Goal: Task Accomplishment & Management: Complete application form

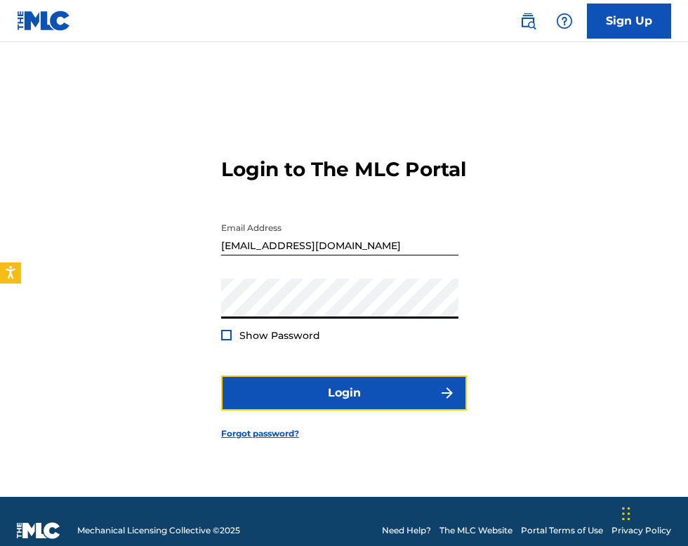
click at [379, 376] on button "Login" at bounding box center [344, 393] width 246 height 35
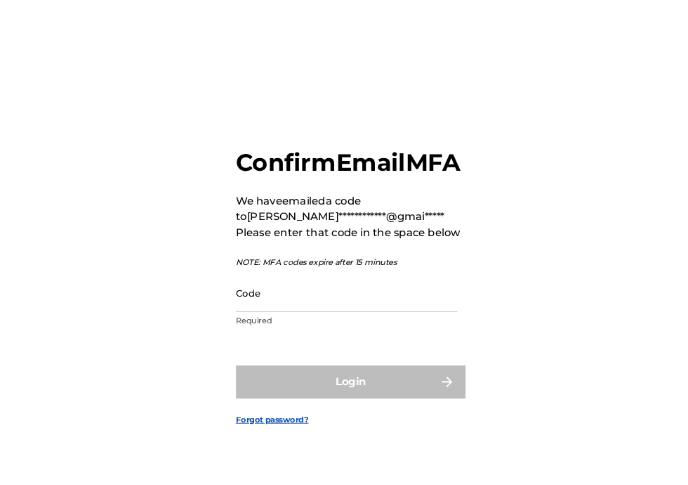
scroll to position [84, 0]
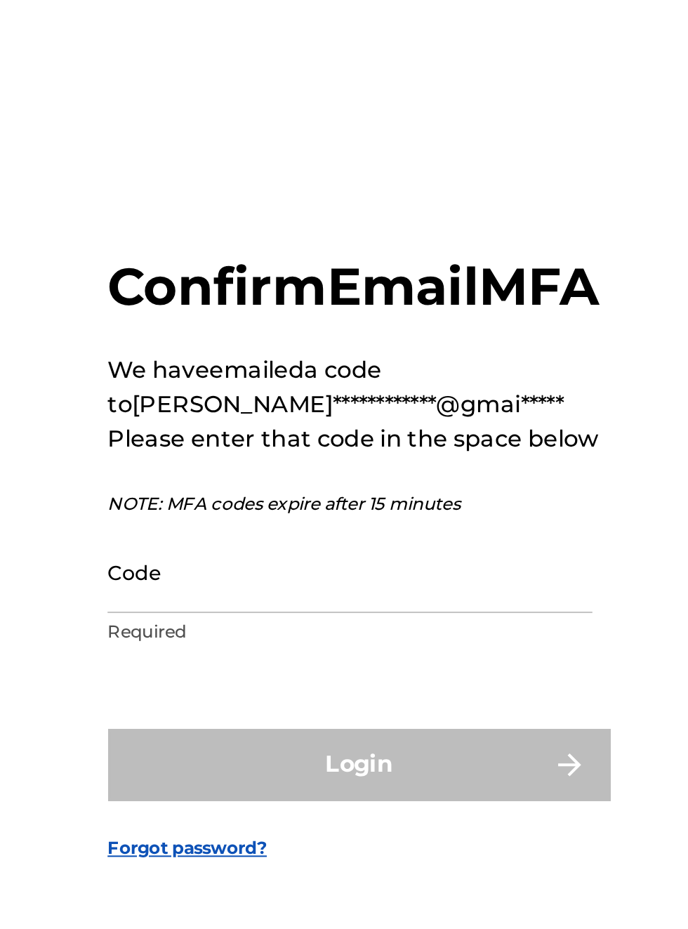
click at [278, 471] on input "Code" at bounding box center [339, 479] width 237 height 40
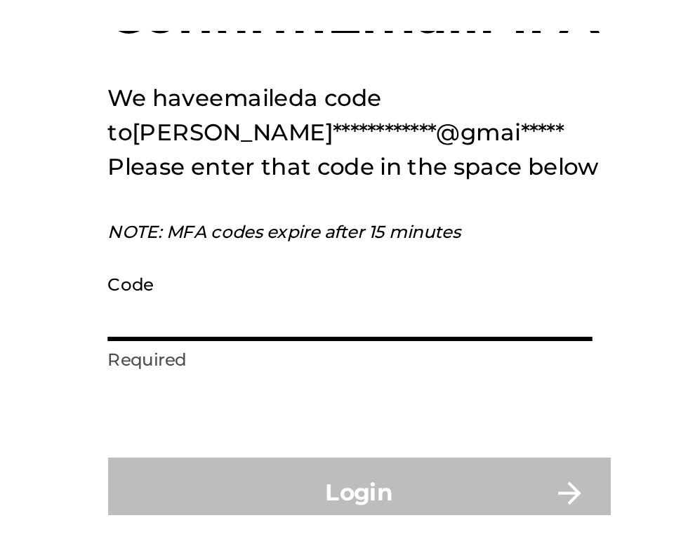
scroll to position [90, 0]
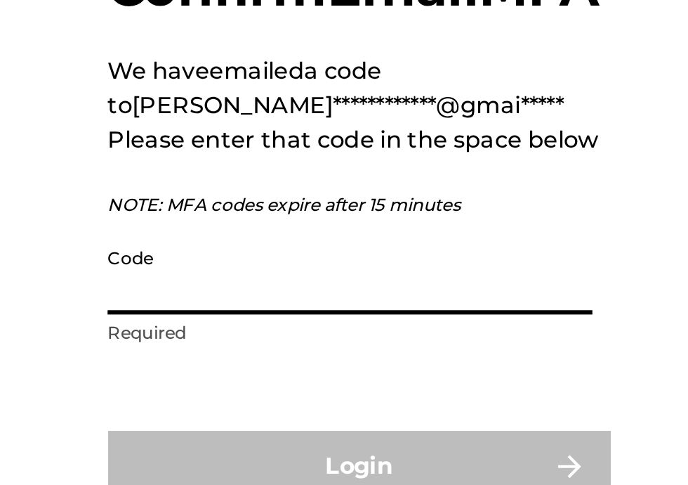
click at [251, 233] on input "Code" at bounding box center [339, 253] width 237 height 40
type input "5"
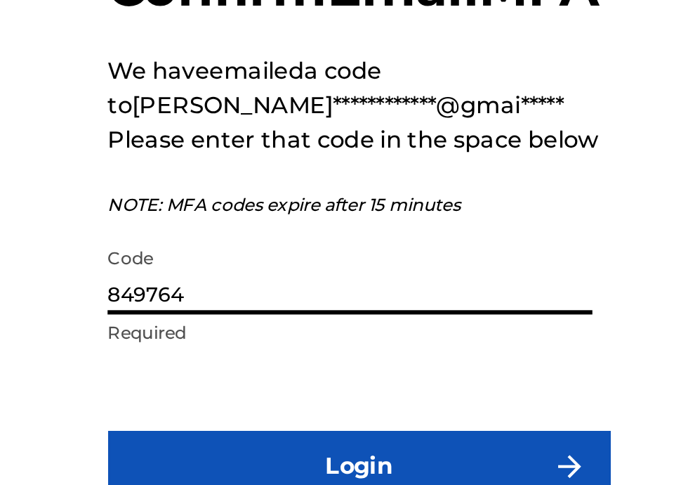
type input "849764"
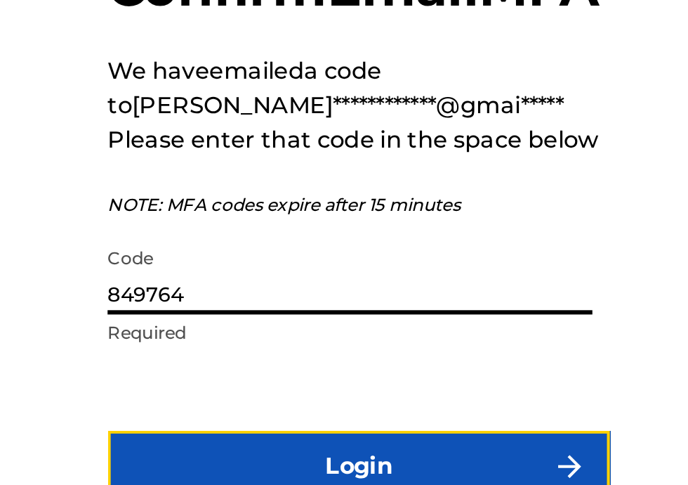
click at [358, 330] on button "Login" at bounding box center [344, 347] width 246 height 35
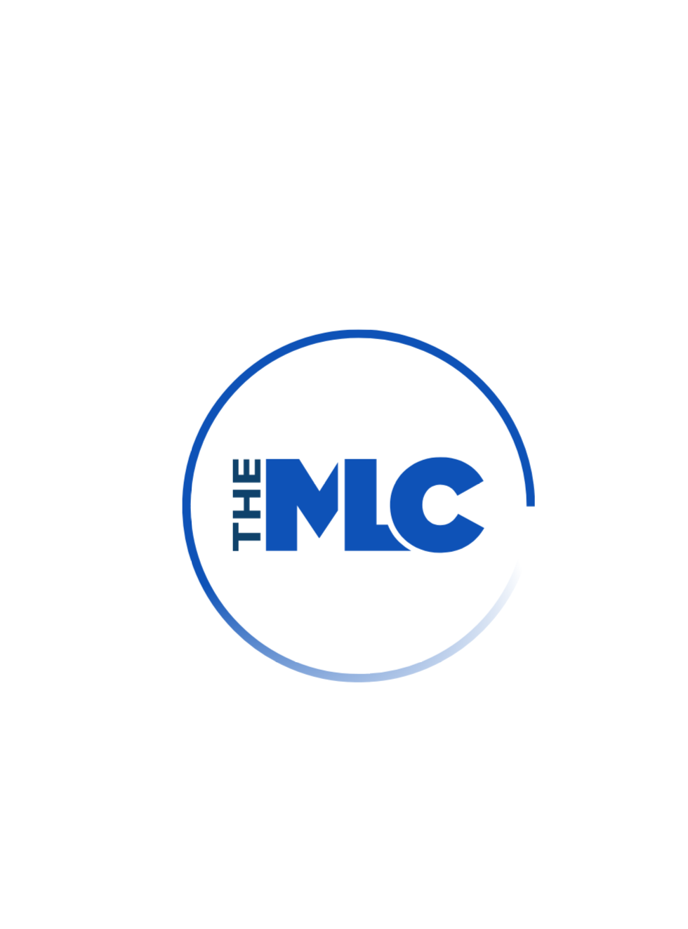
scroll to position [89, 0]
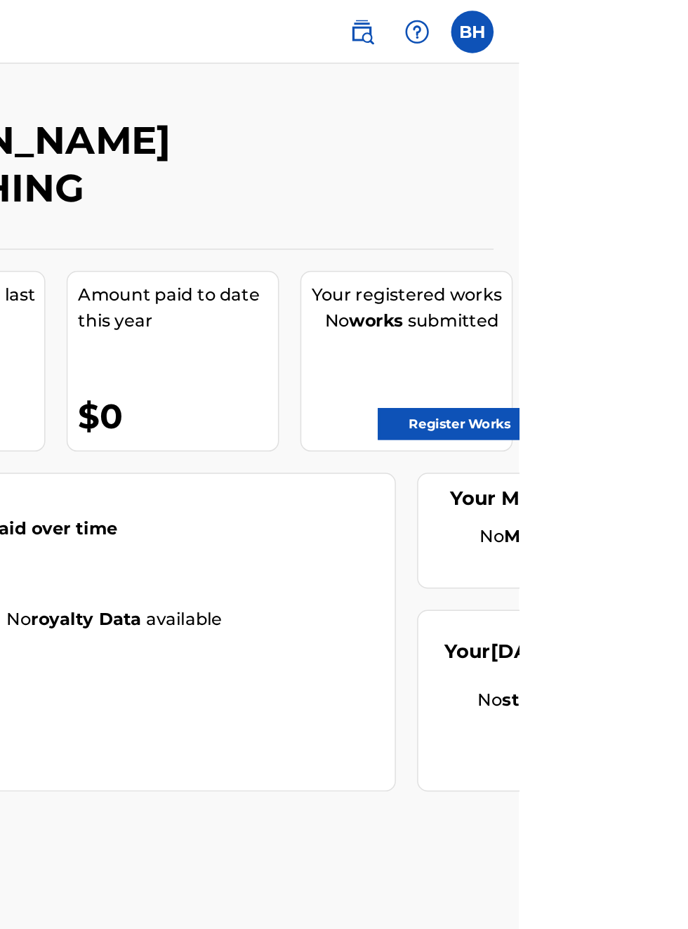
scroll to position [0, 329]
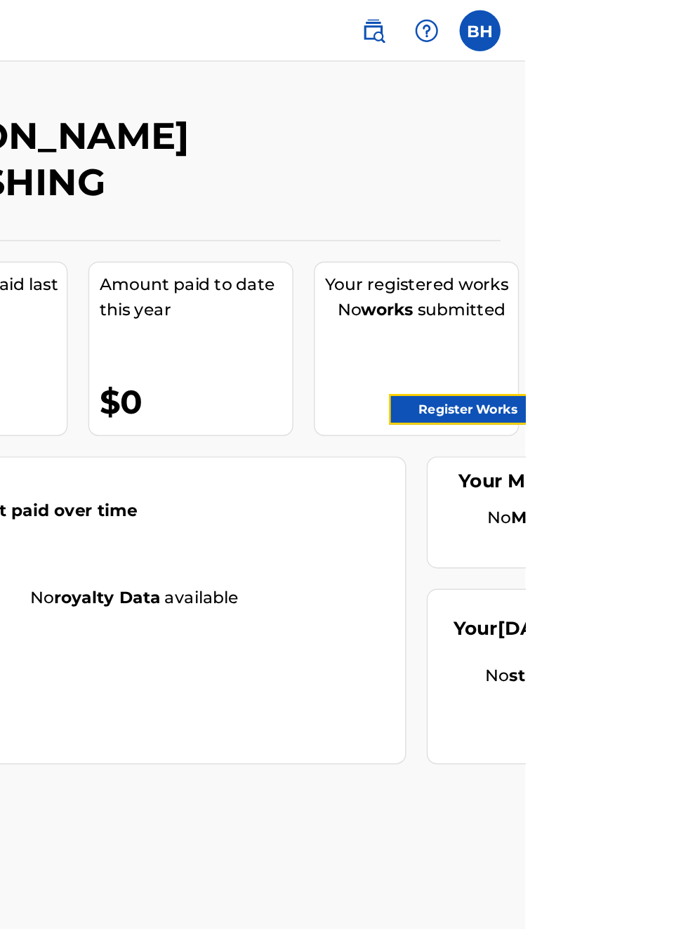
click at [671, 280] on link "Register Works" at bounding box center [649, 280] width 108 height 21
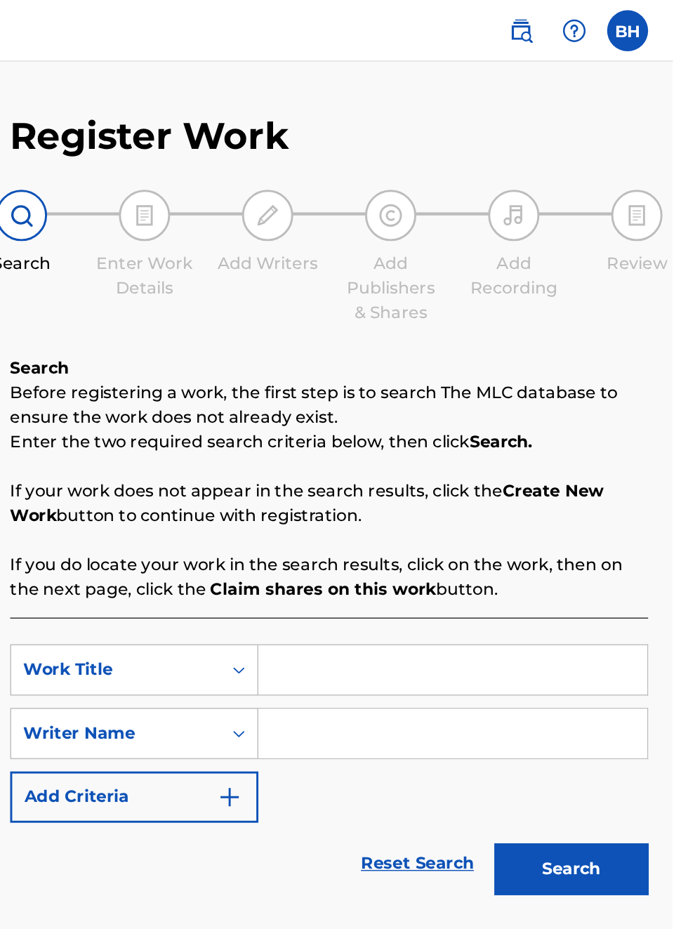
scroll to position [0, 228]
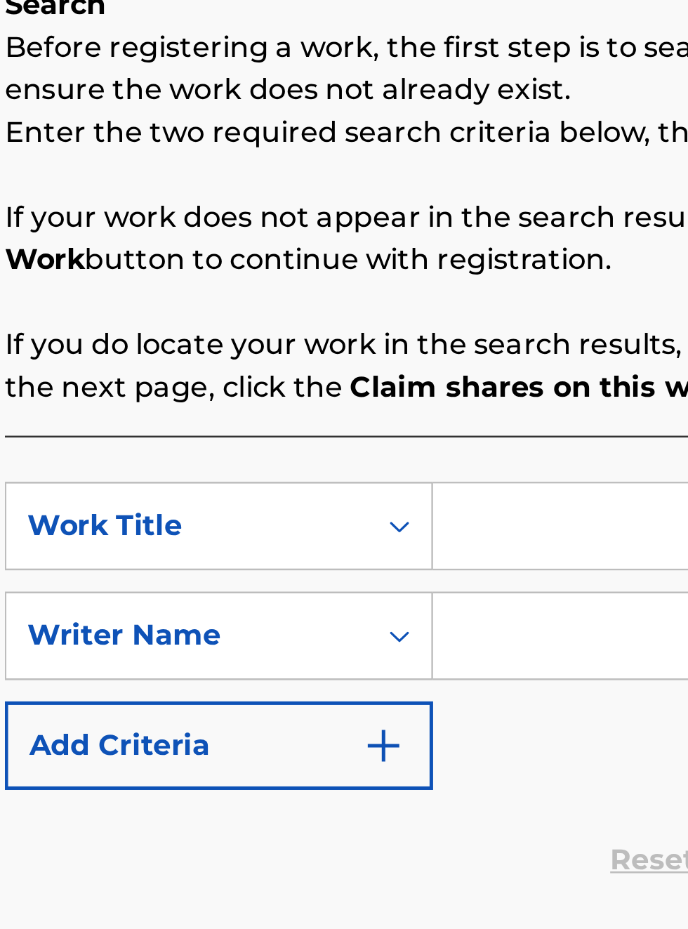
click at [443, 464] on input "Search Form" at bounding box center [538, 459] width 266 height 34
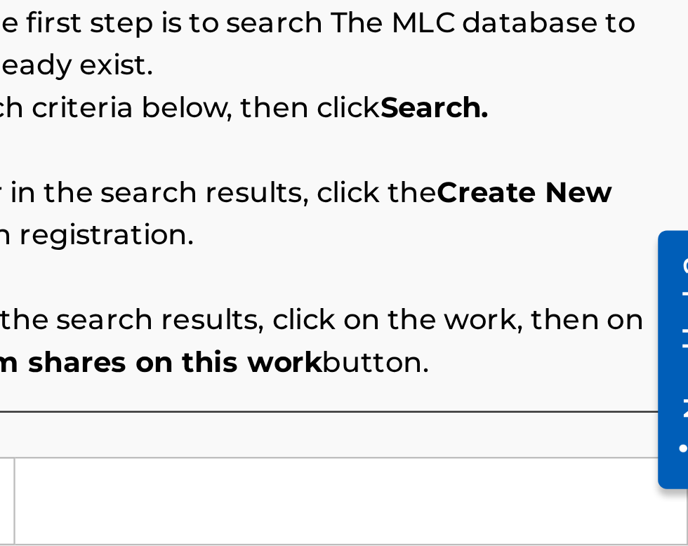
click at [642, 320] on div "Need help?" at bounding box center [656, 274] width 29 height 103
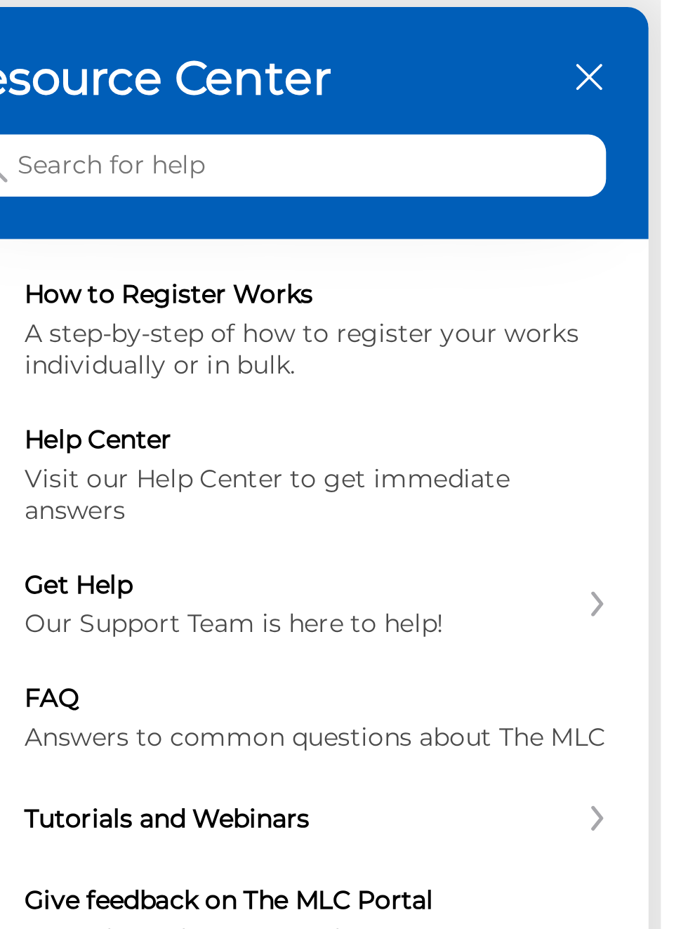
scroll to position [218, 426]
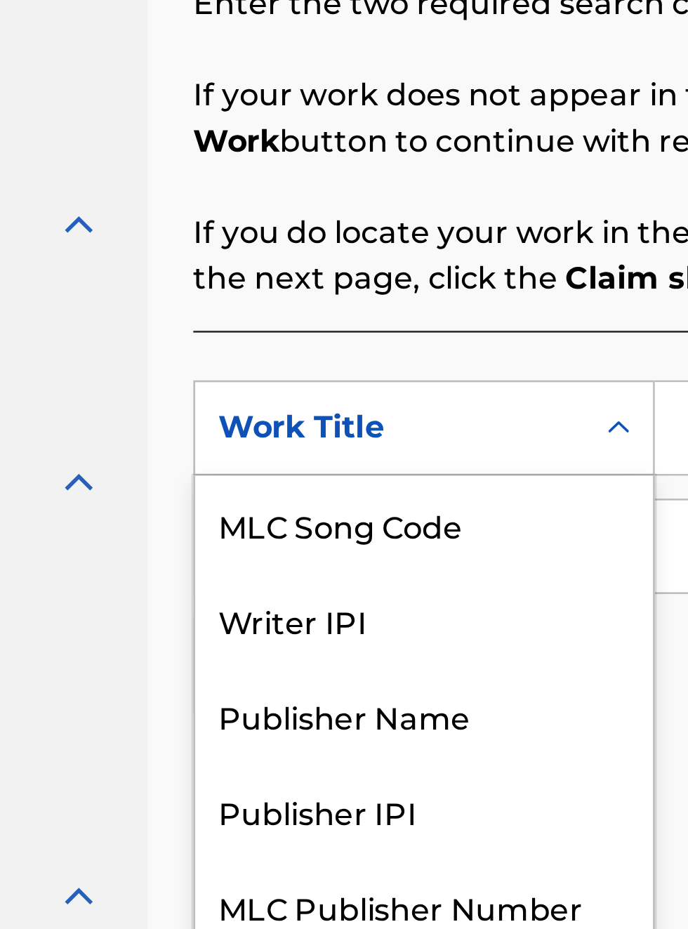
scroll to position [301, 163]
click at [284, 546] on div "Publisher Name" at bounding box center [319, 563] width 169 height 35
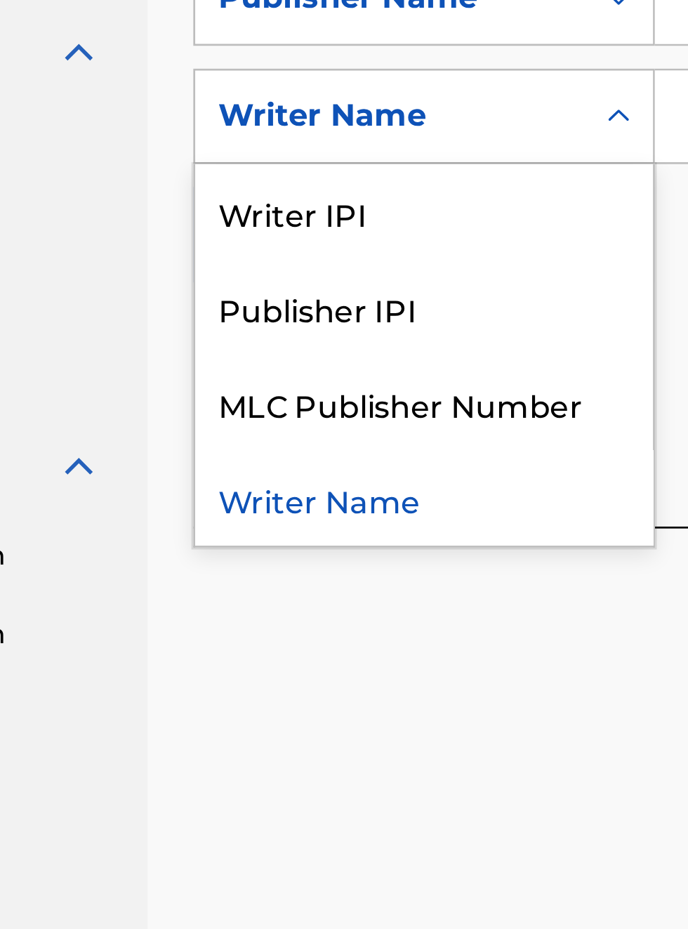
scroll to position [0, 0]
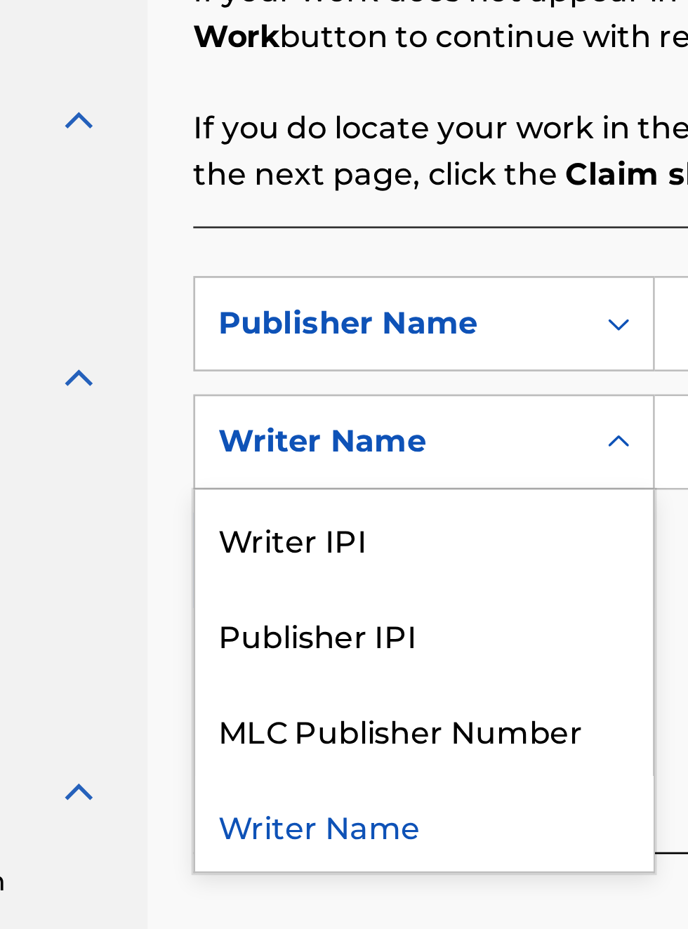
click at [291, 546] on div "Publisher IPI" at bounding box center [319, 572] width 169 height 35
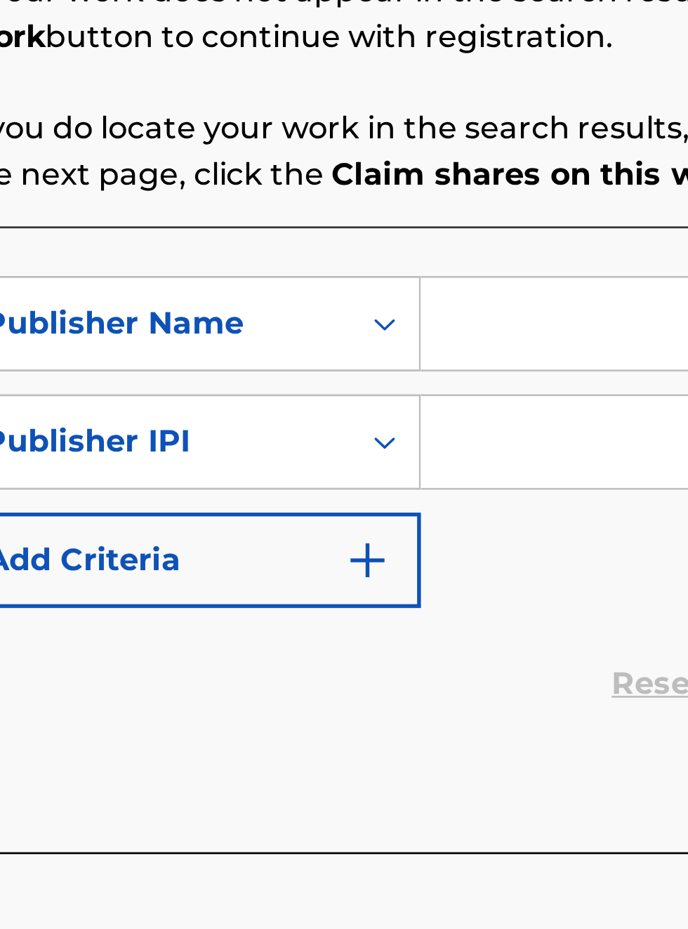
click at [439, 442] on input "Search Form" at bounding box center [538, 459] width 266 height 34
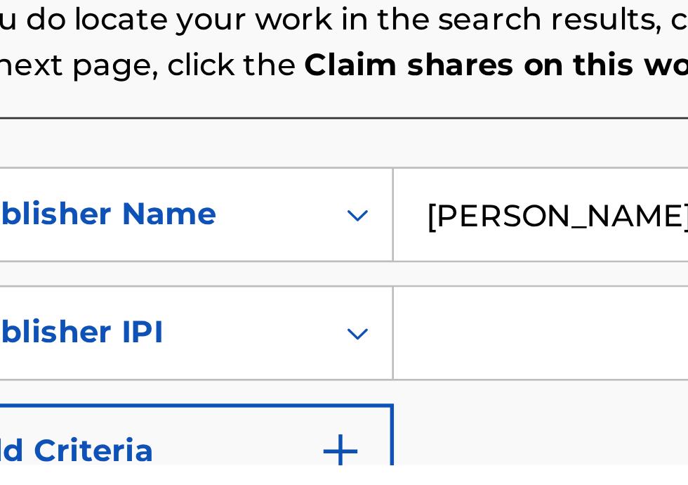
type input "[PERSON_NAME]"
click at [451, 440] on input "Search Form" at bounding box center [538, 436] width 266 height 34
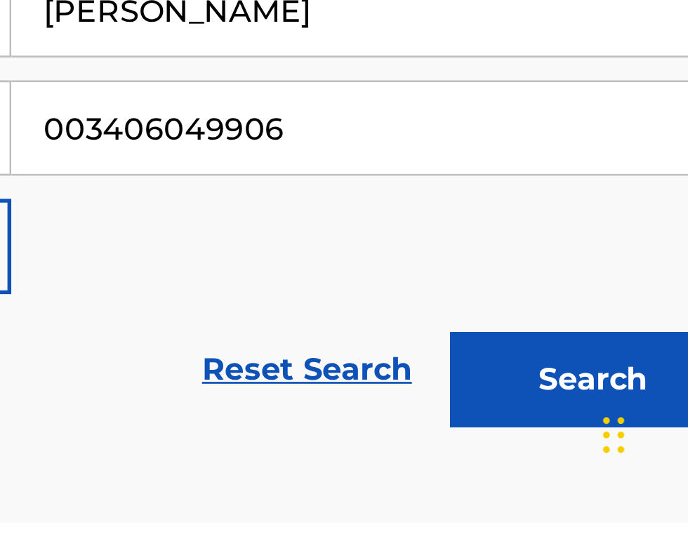
type input "003406049906"
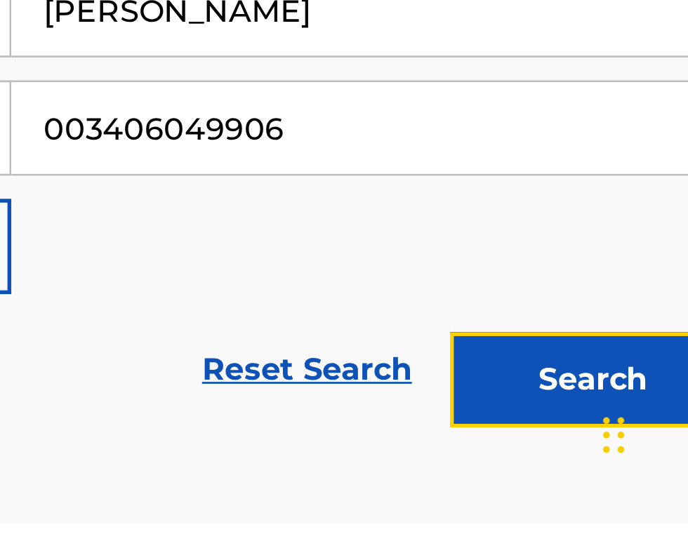
click at [622, 498] on button "Search" at bounding box center [618, 493] width 105 height 35
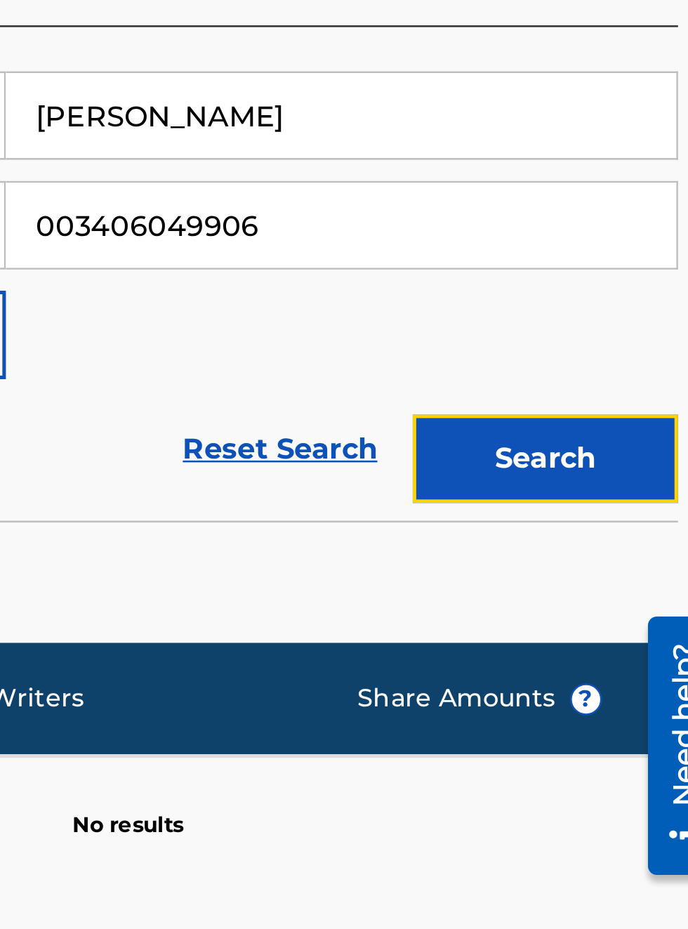
click at [632, 546] on button "Search" at bounding box center [618, 594] width 105 height 35
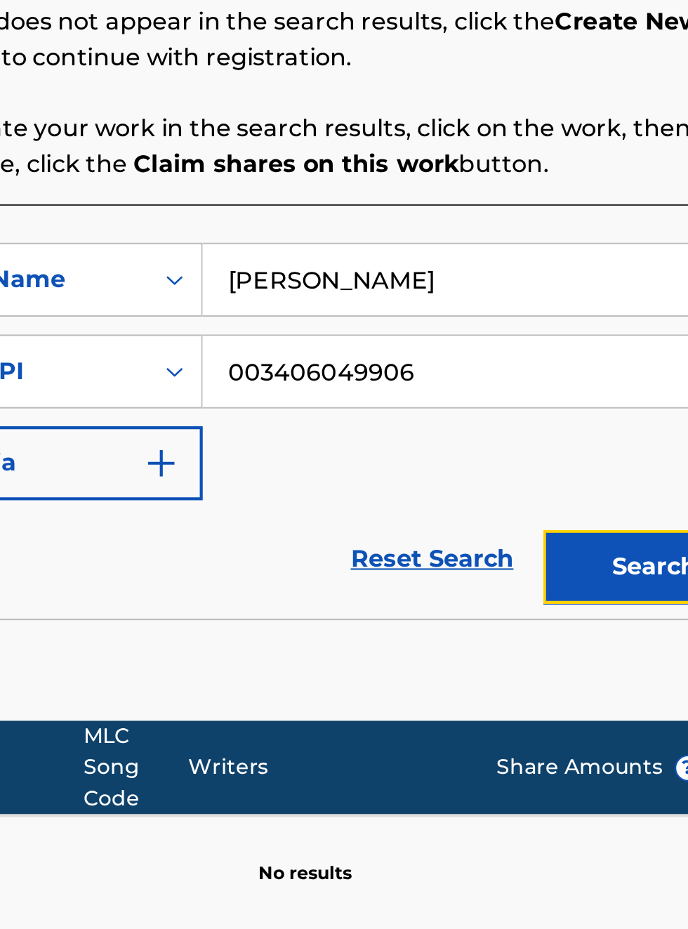
click at [611, 546] on button "Search" at bounding box center [618, 594] width 105 height 35
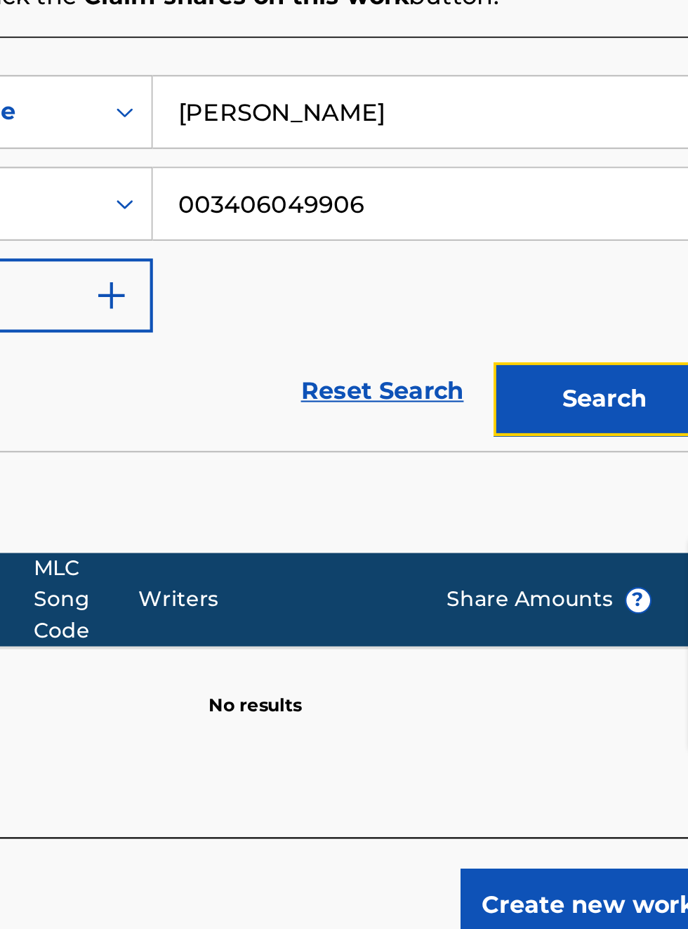
click at [624, 546] on button "Search" at bounding box center [618, 594] width 105 height 35
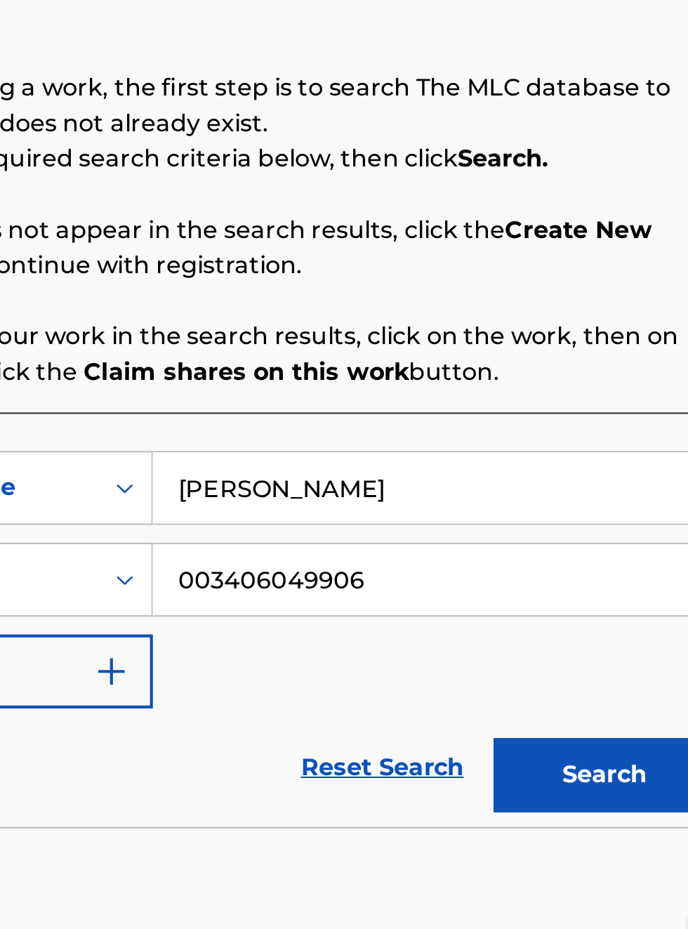
click at [565, 442] on input "[PERSON_NAME]" at bounding box center [538, 459] width 266 height 34
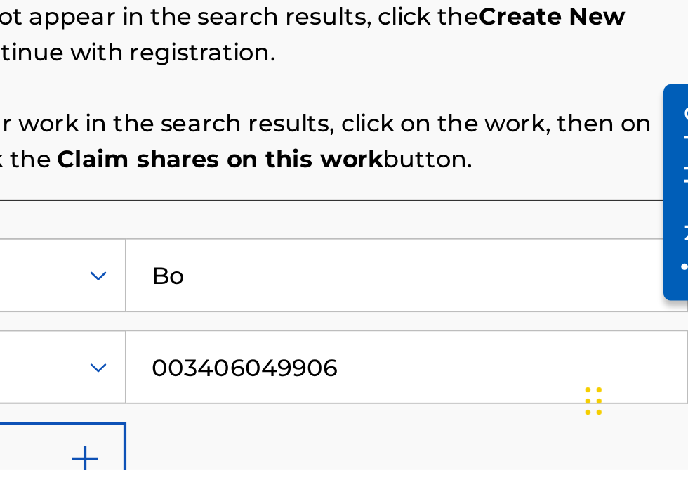
type input "B"
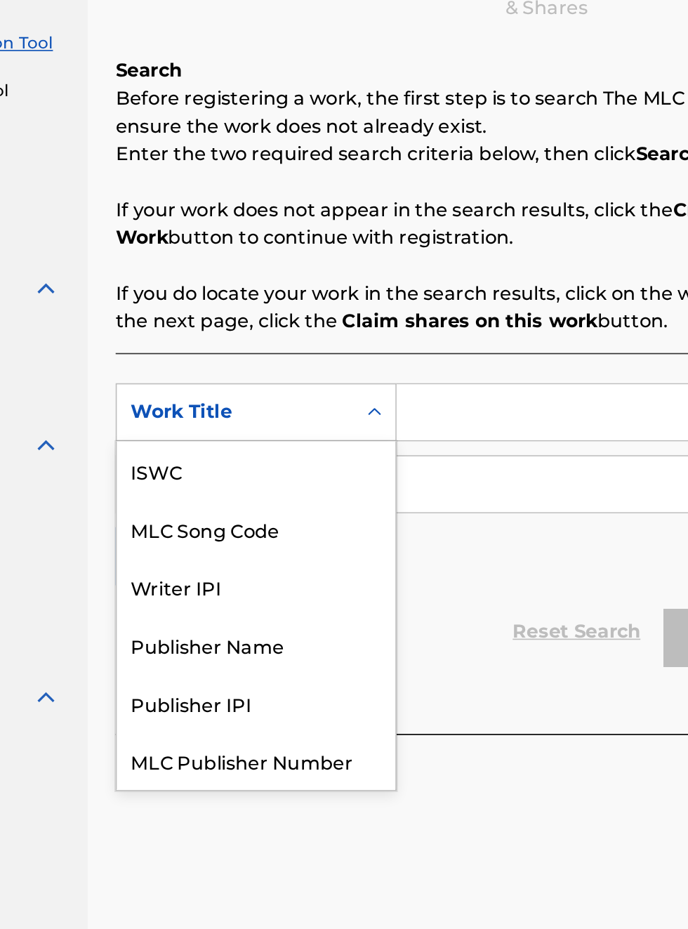
click at [330, 582] on div "Publisher Name" at bounding box center [319, 599] width 169 height 35
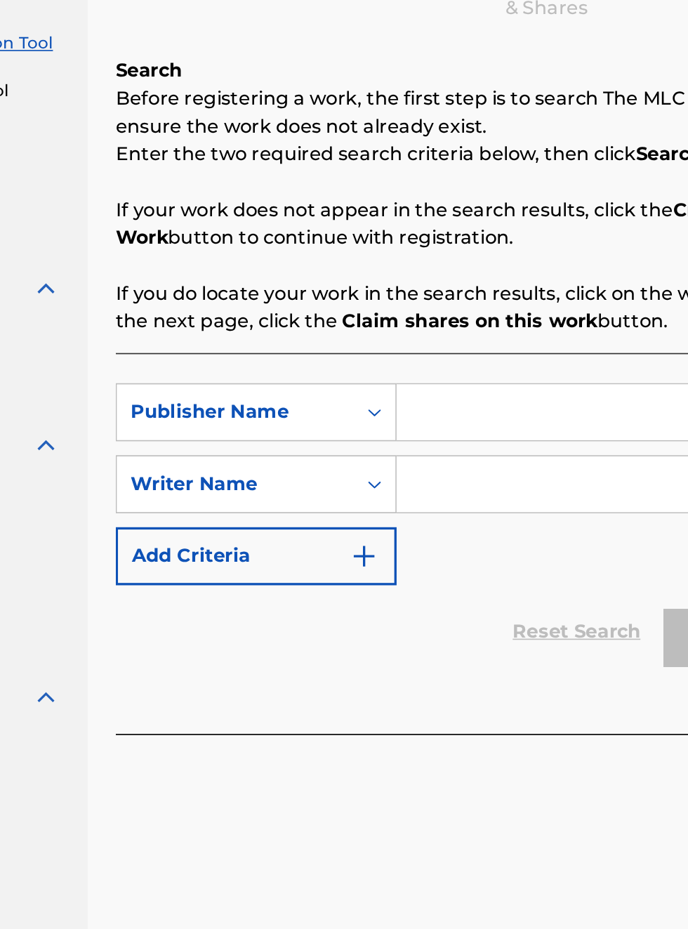
scroll to position [209, 164]
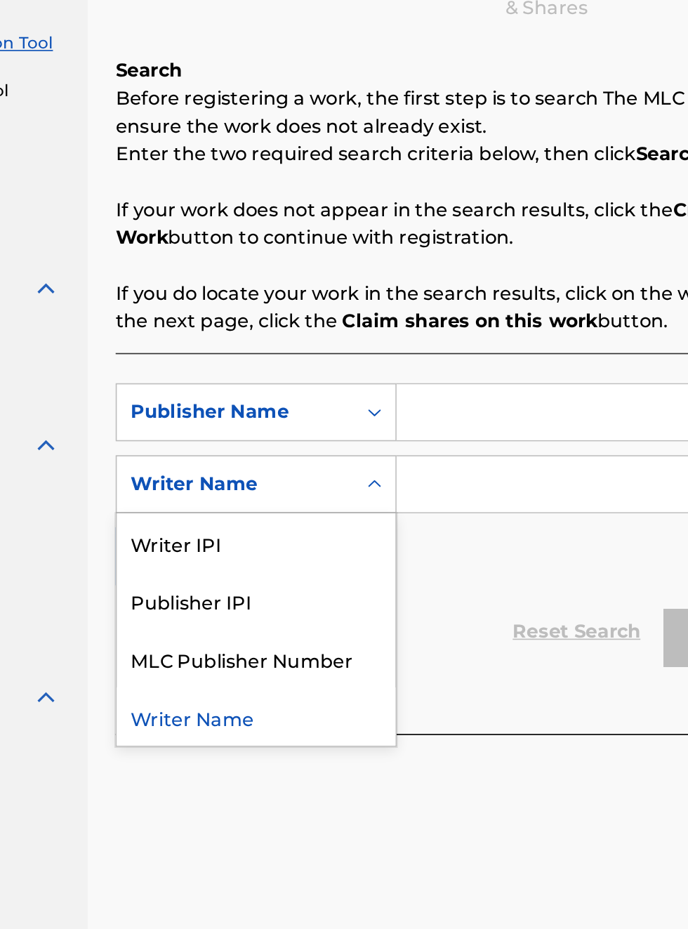
click at [311, 574] on div "Publisher IPI" at bounding box center [319, 572] width 169 height 35
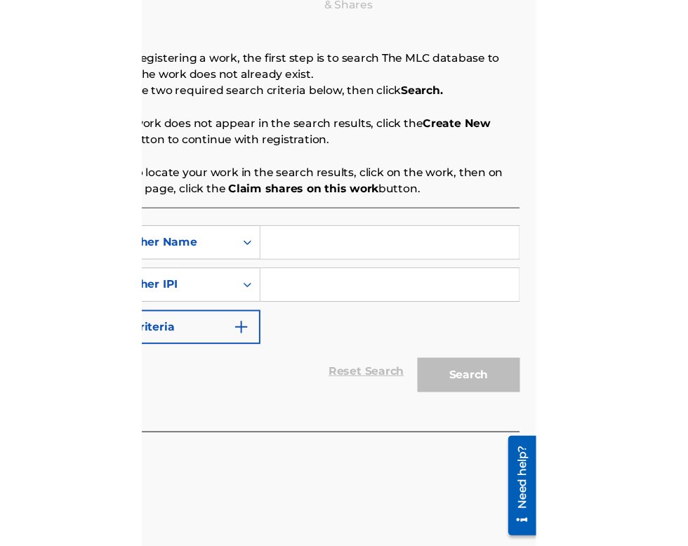
scroll to position [209, 282]
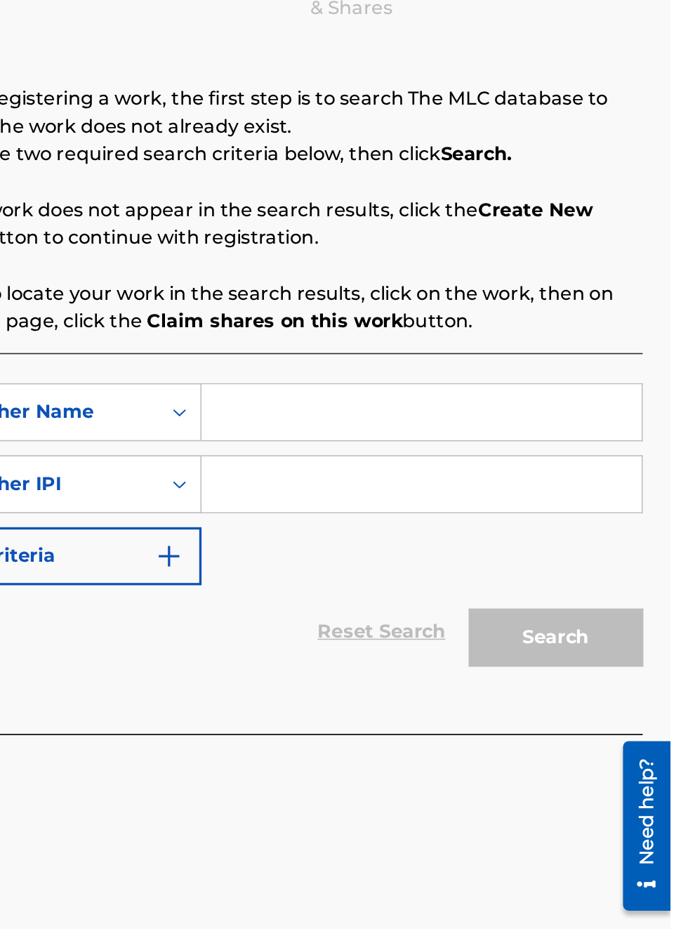
click at [444, 454] on input "Search Form" at bounding box center [538, 459] width 266 height 34
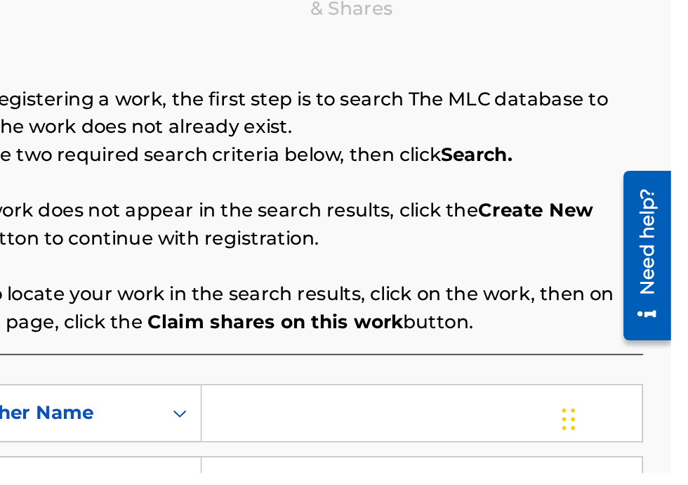
scroll to position [199, 282]
type input "[PERSON_NAME]"
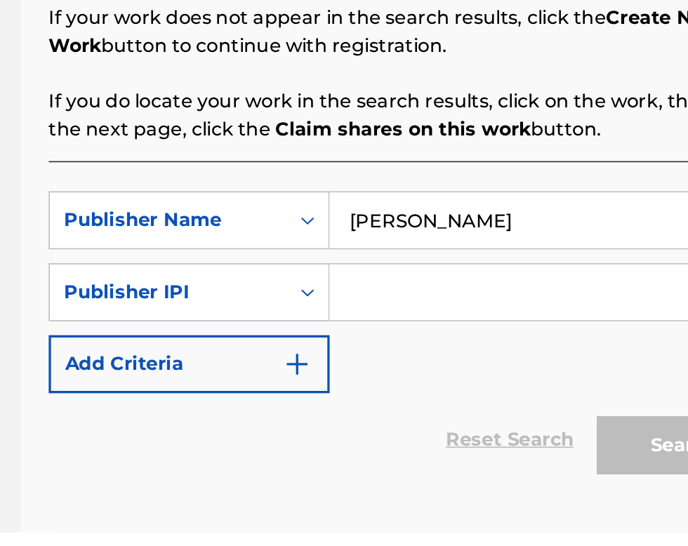
scroll to position [224, 205]
click at [461, 405] on input "Search Form" at bounding box center [538, 401] width 266 height 34
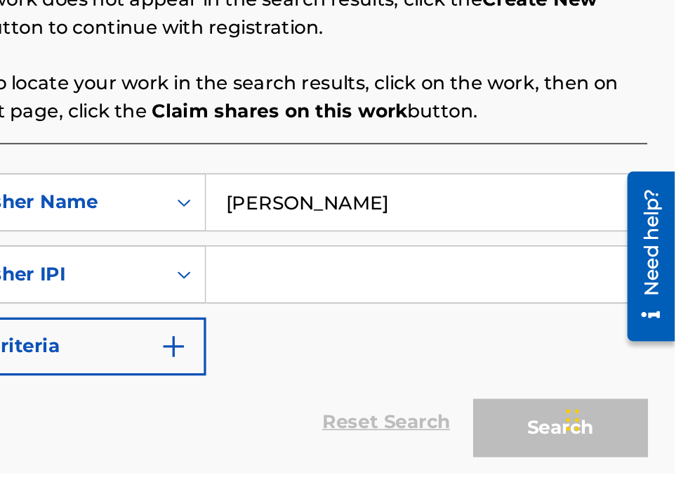
scroll to position [198, 280]
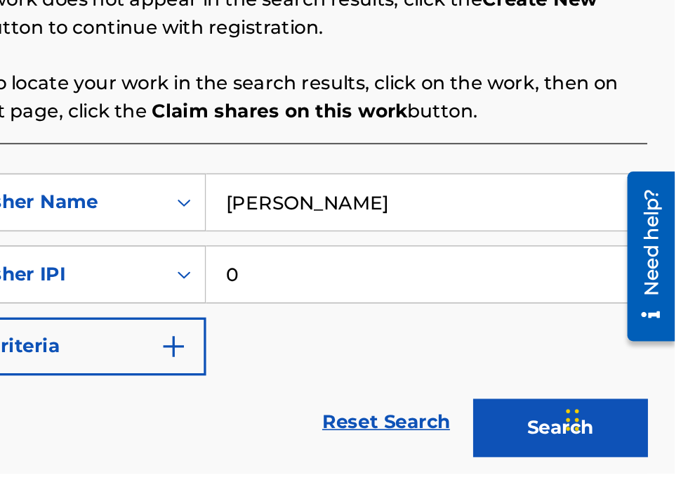
type input "00340604990"
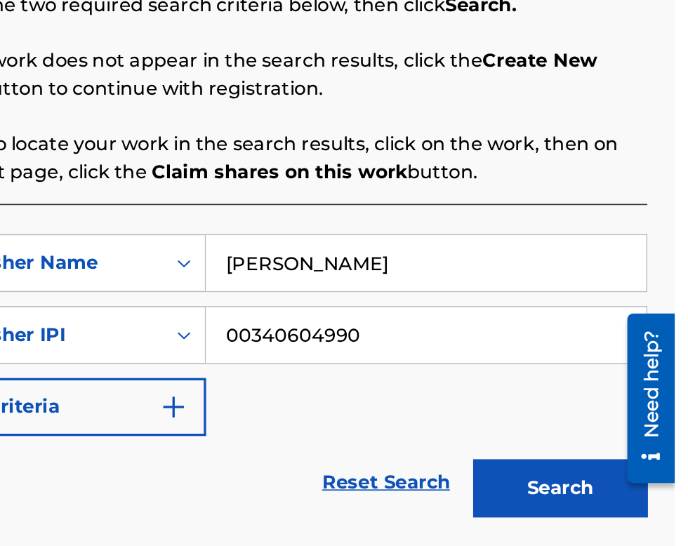
scroll to position [162, 280]
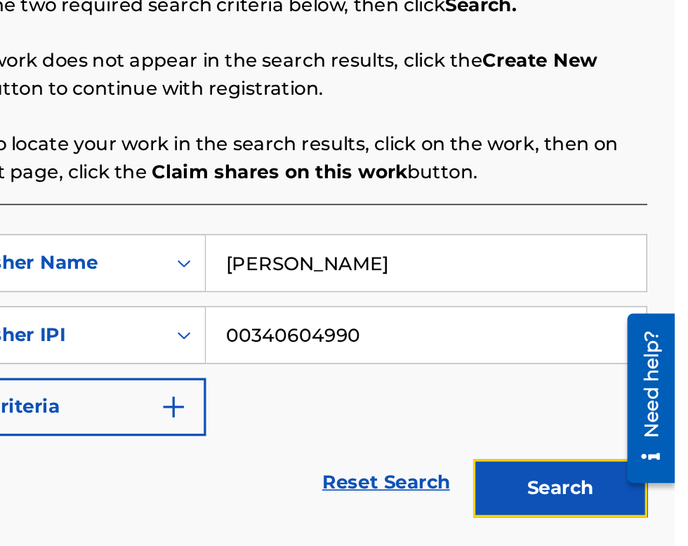
click at [625, 459] on button "Search" at bounding box center [618, 457] width 105 height 35
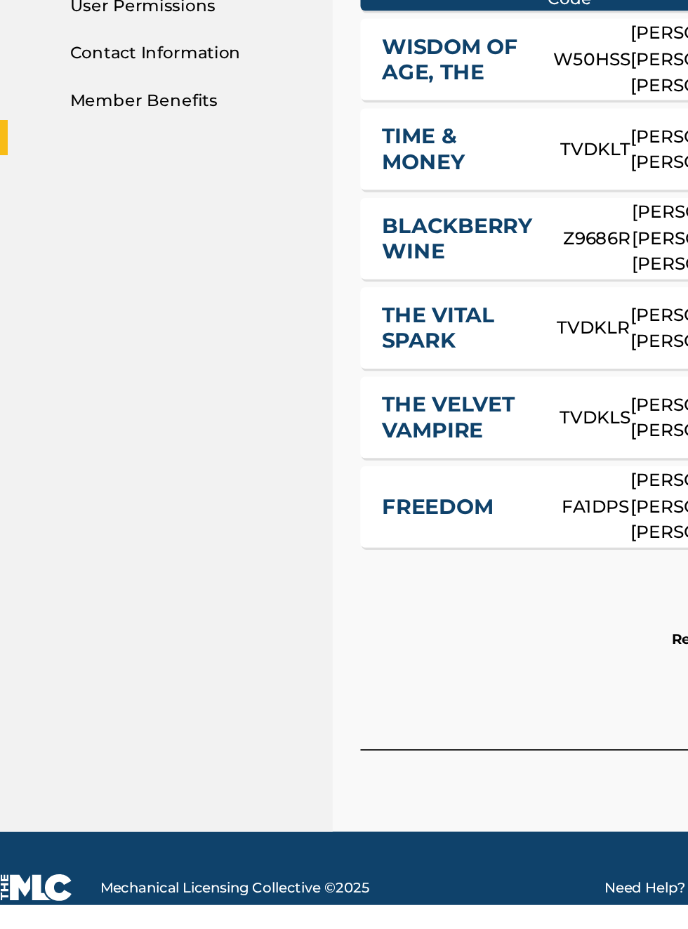
scroll to position [0, 0]
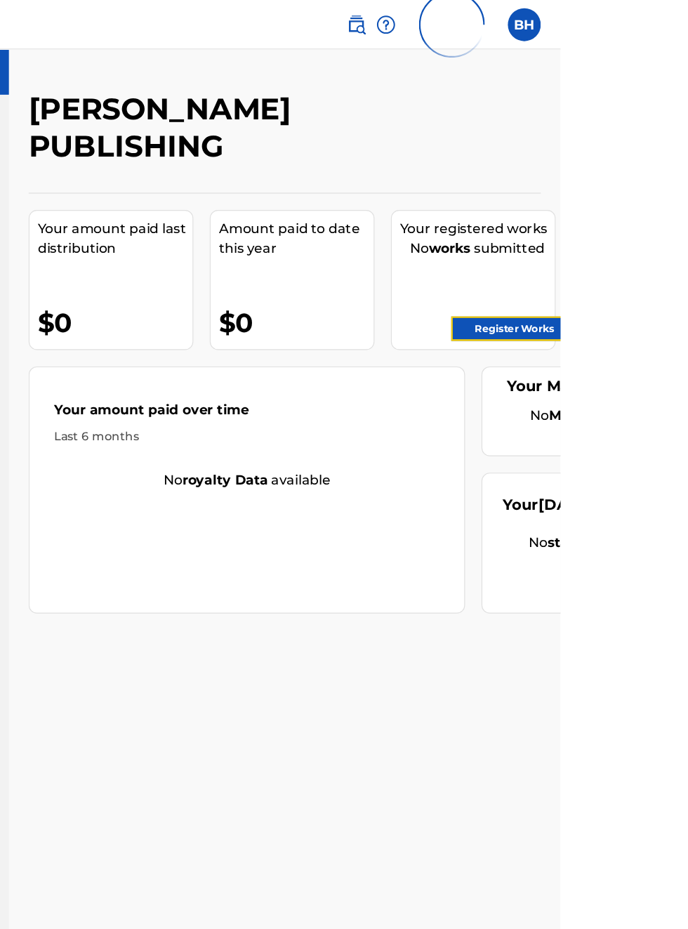
click at [664, 277] on link "Register Works" at bounding box center [649, 280] width 108 height 21
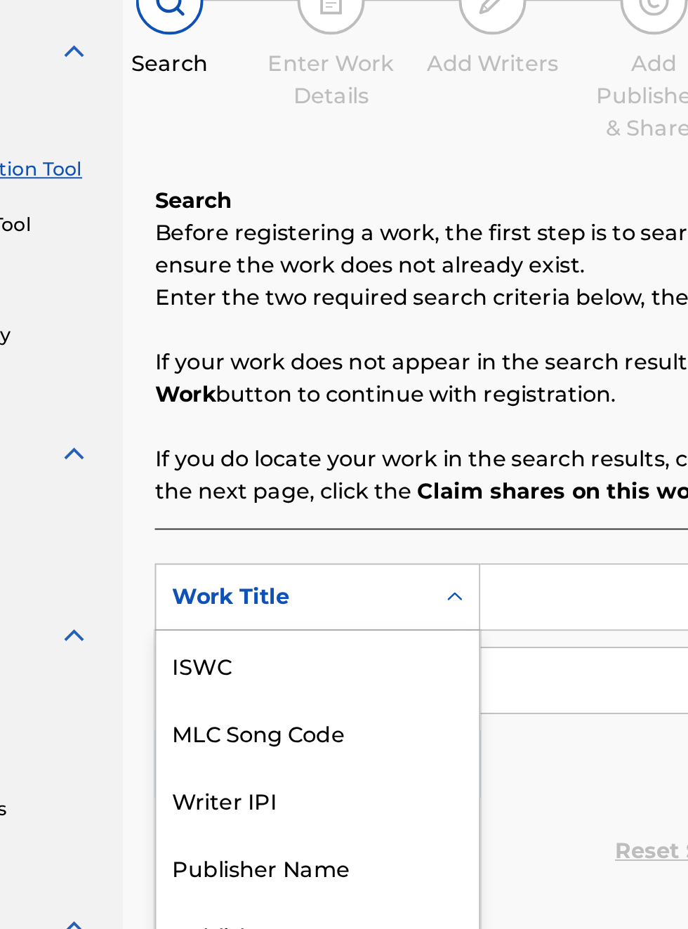
scroll to position [35, 0]
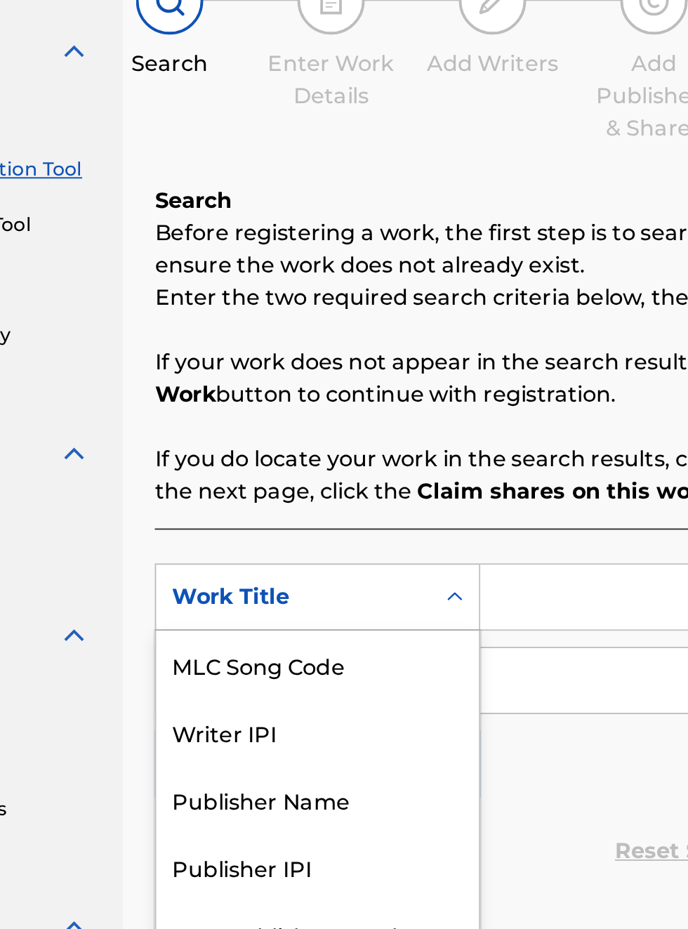
click at [308, 570] on div "Publisher Name" at bounding box center [319, 563] width 169 height 35
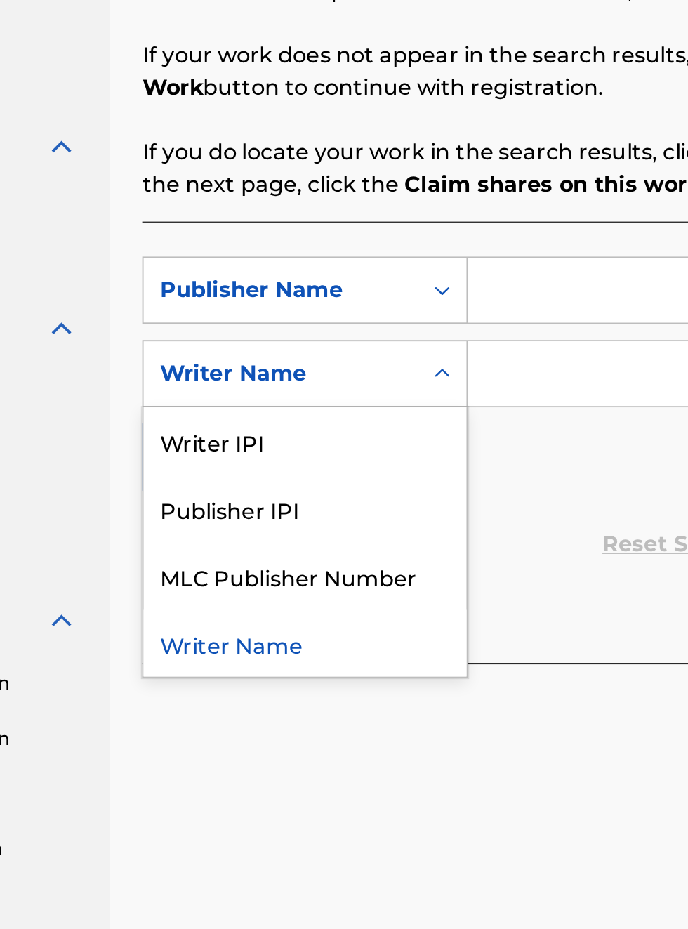
scroll to position [307, 160]
click at [303, 575] on div "Publisher IPI" at bounding box center [319, 572] width 169 height 35
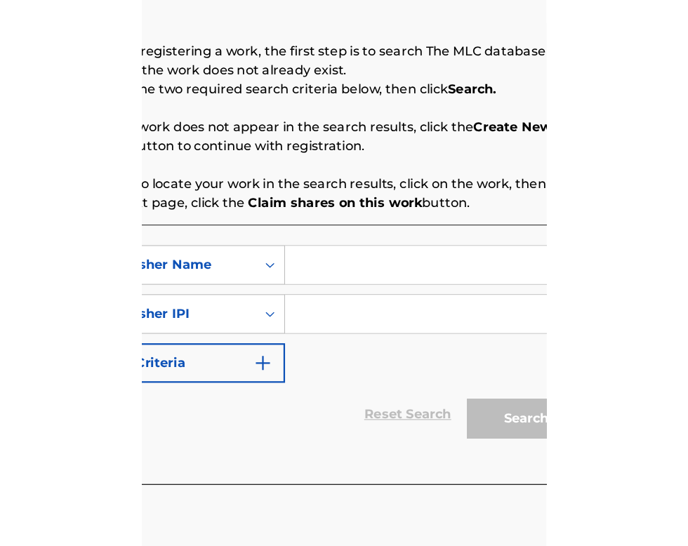
scroll to position [223, 277]
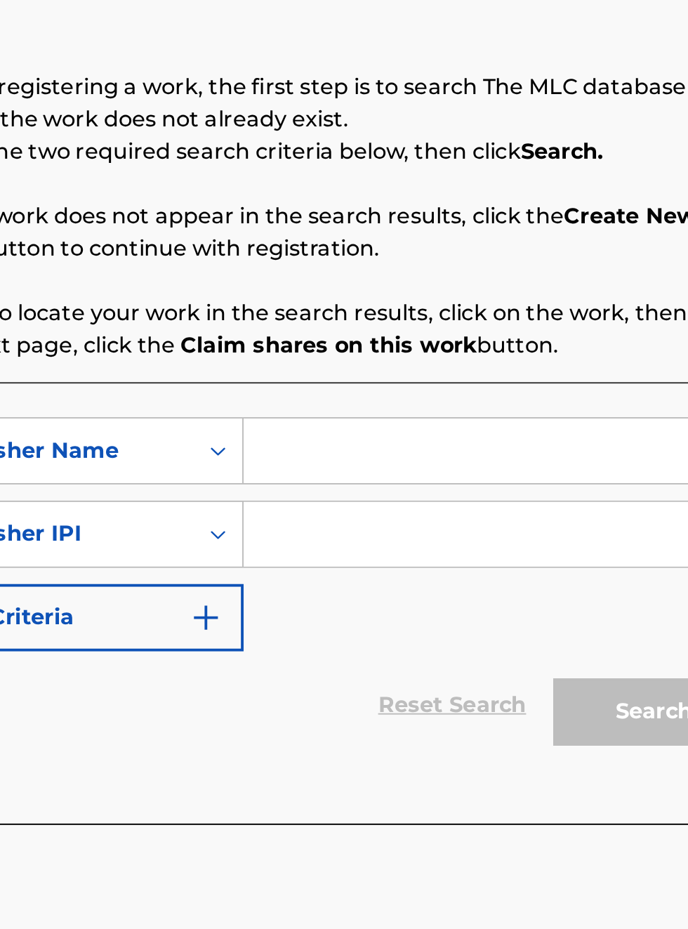
click at [441, 464] on input "Search Form" at bounding box center [538, 459] width 266 height 34
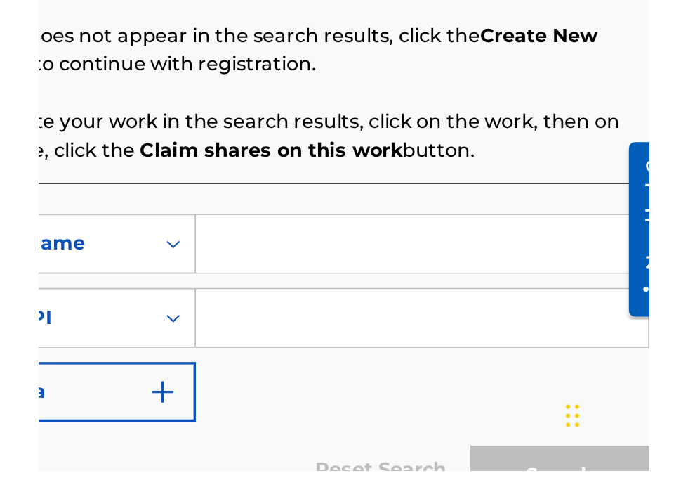
scroll to position [76, 0]
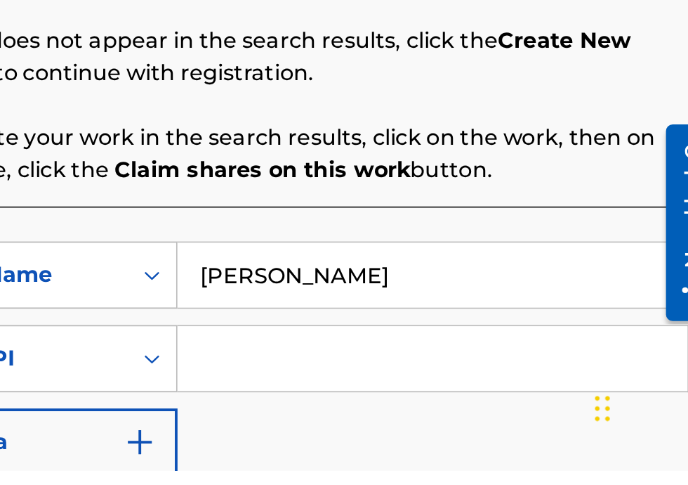
type input "[PERSON_NAME]"
click at [459, 429] on input "Search Form" at bounding box center [538, 426] width 266 height 34
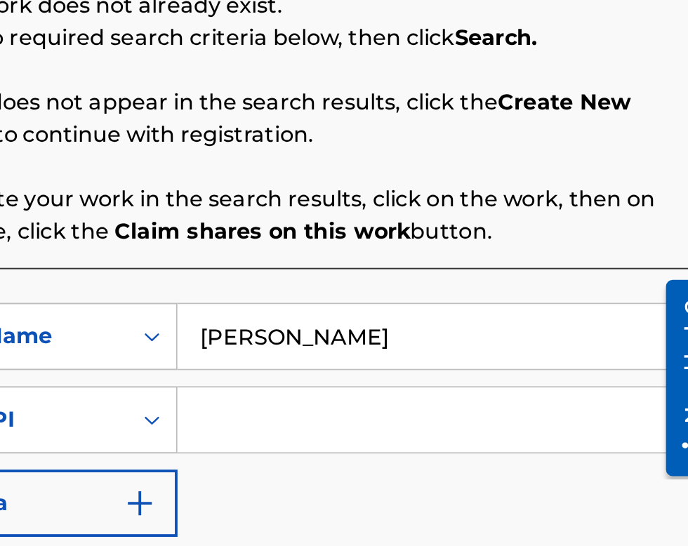
scroll to position [207, 312]
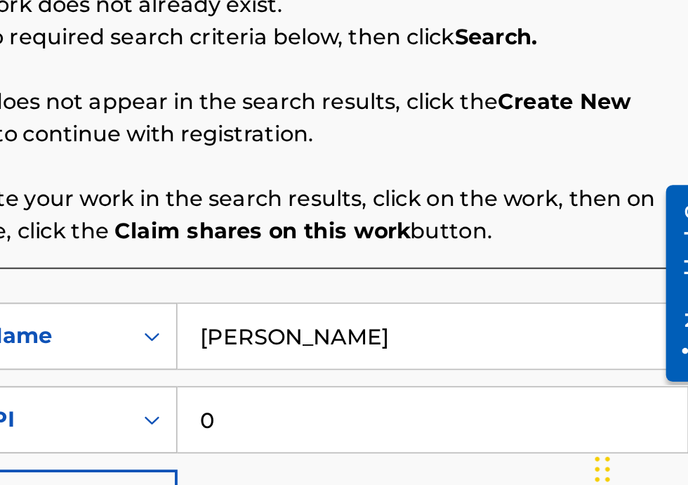
type input "003406049906"
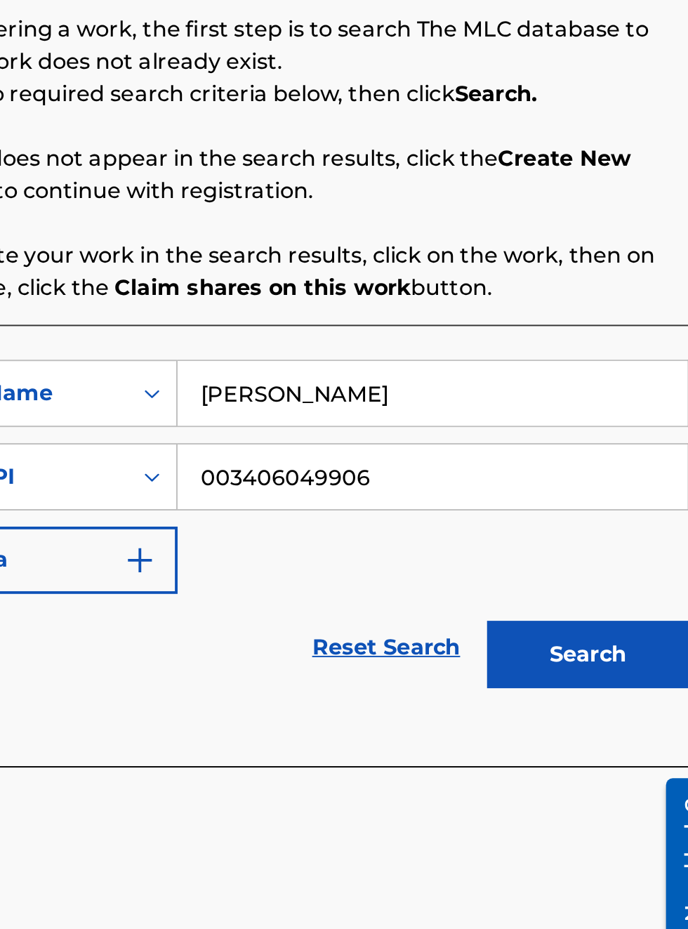
scroll to position [253, 312]
click at [624, 598] on button "Search" at bounding box center [618, 594] width 105 height 35
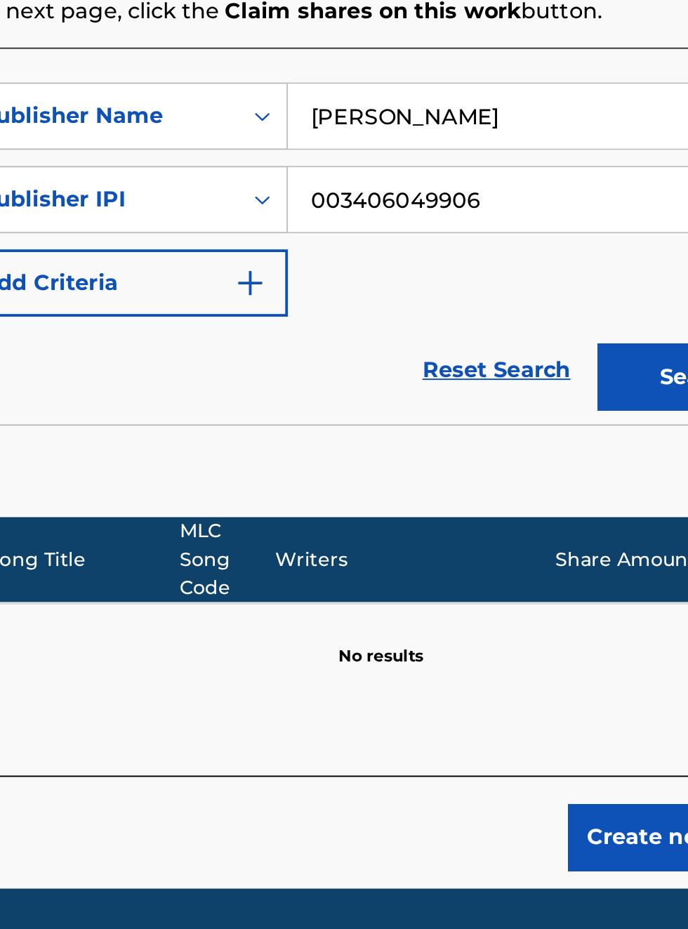
scroll to position [398, 254]
click at [606, 580] on button "Search" at bounding box center [618, 594] width 105 height 35
click at [601, 601] on button "Search" at bounding box center [618, 594] width 105 height 35
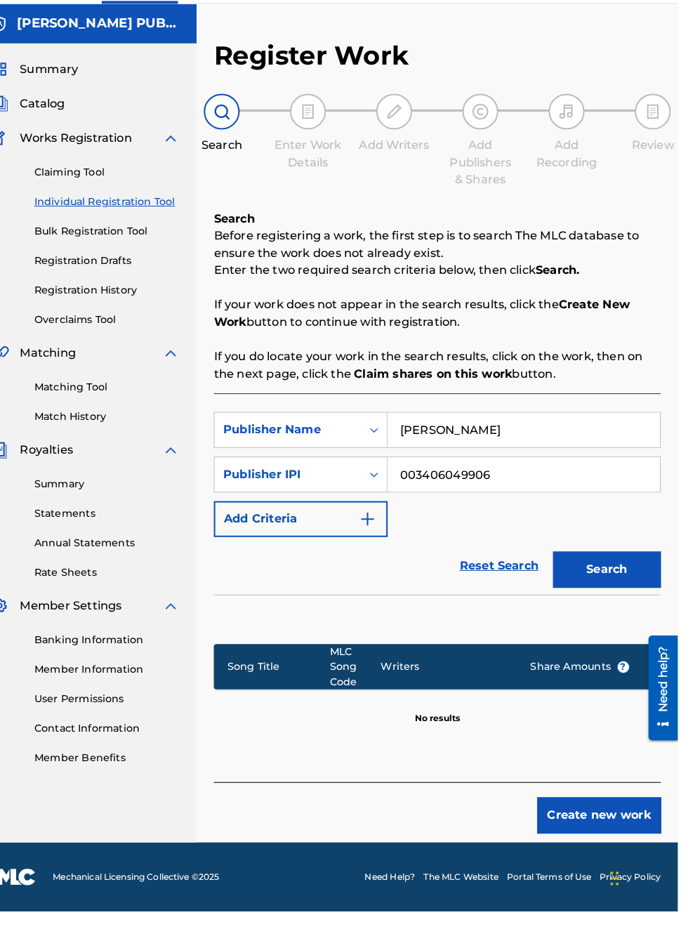
scroll to position [38, 25]
click at [162, 101] on div "Summary" at bounding box center [109, 106] width 184 height 17
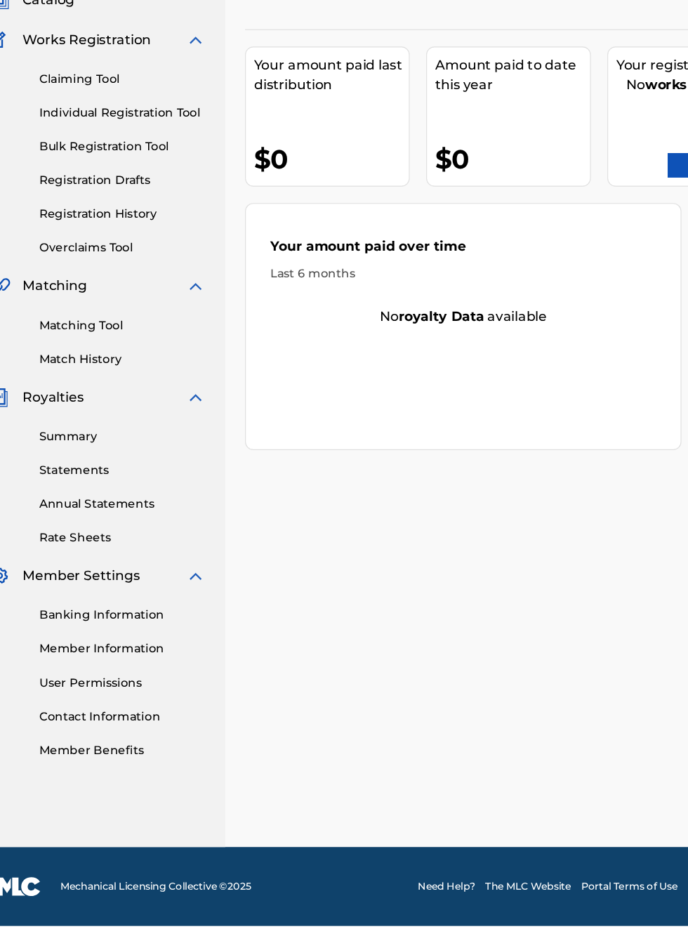
scroll to position [139, 25]
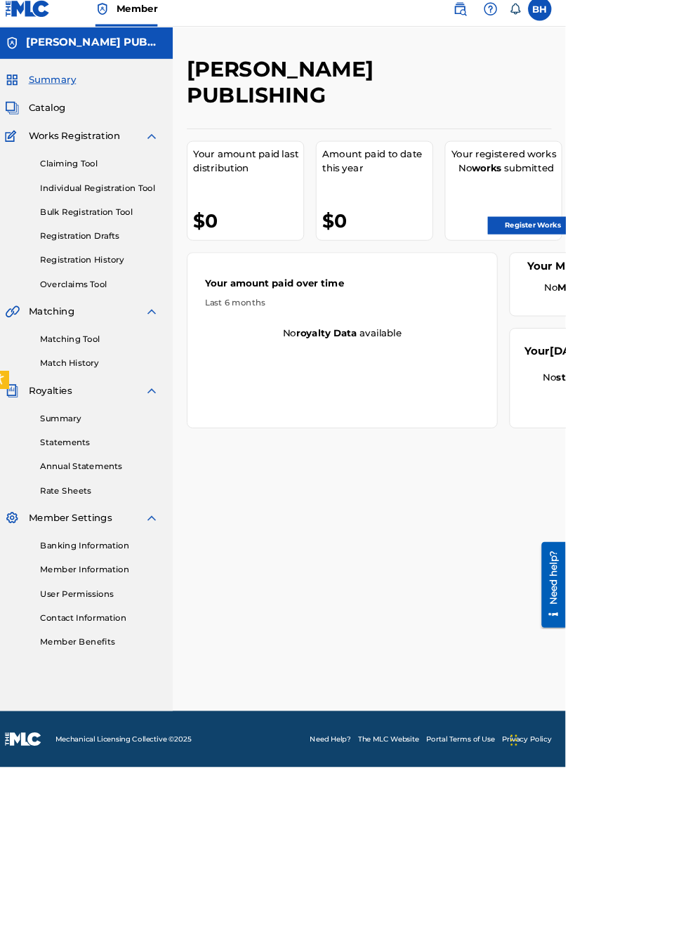
scroll to position [10, 11]
click at [643, 280] on link "Register Works" at bounding box center [649, 280] width 108 height 21
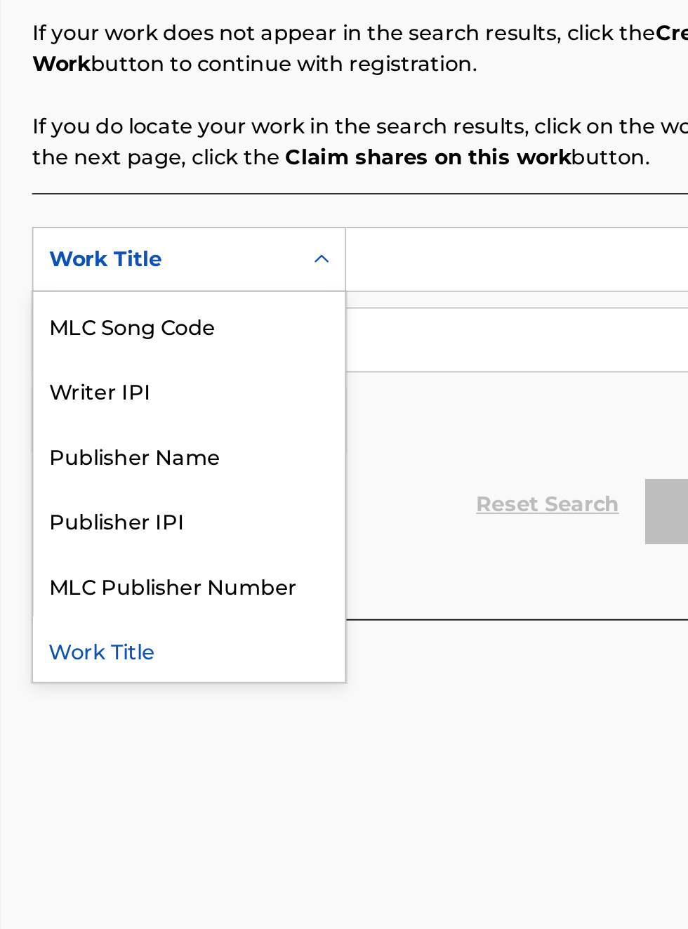
scroll to position [318, 217]
click at [308, 605] on div "Publisher IPI" at bounding box center [319, 599] width 169 height 35
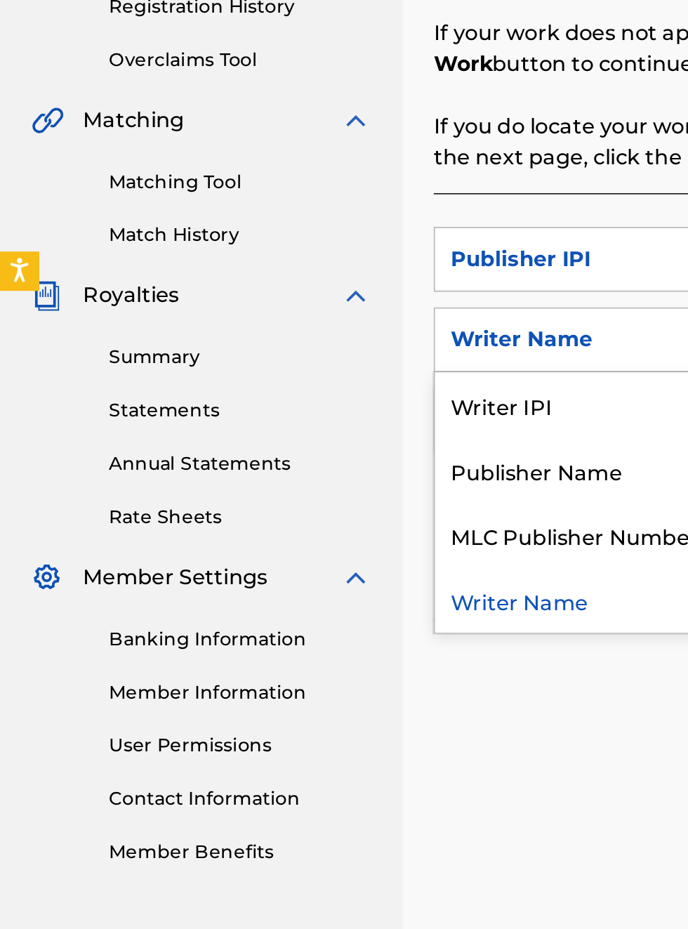
scroll to position [318, 0]
click at [308, 572] on div "Publisher Name" at bounding box center [319, 572] width 169 height 35
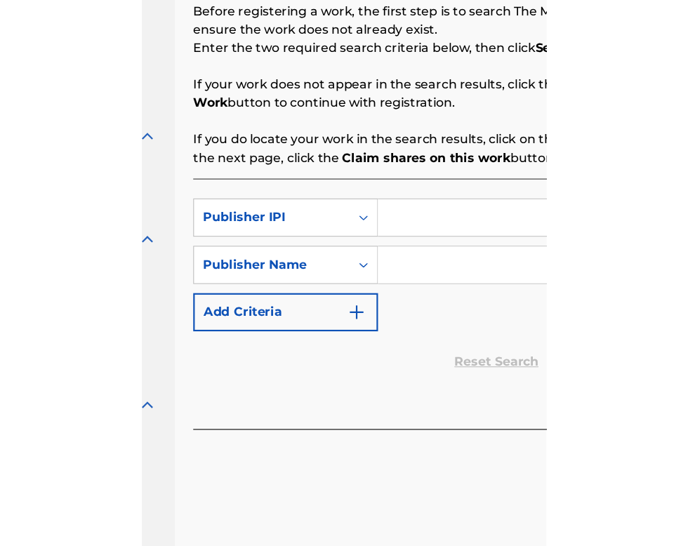
scroll to position [258, 187]
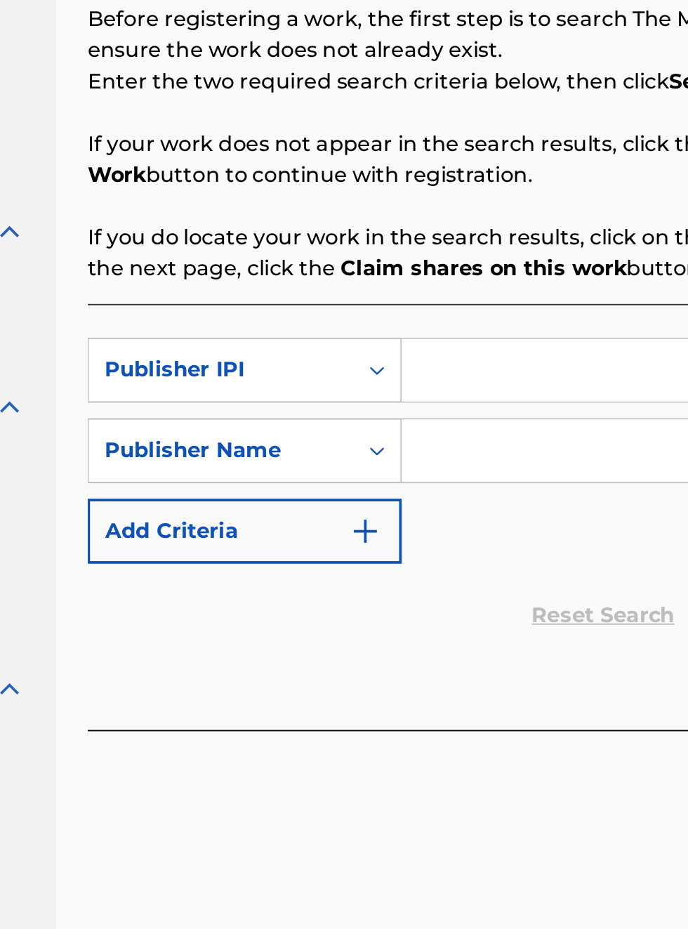
click at [455, 457] on input "Search Form" at bounding box center [538, 459] width 266 height 34
type input "00340604990"
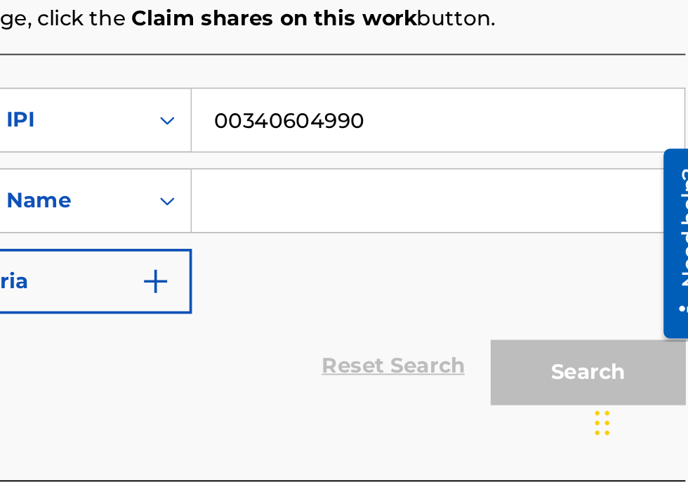
scroll to position [170, 0]
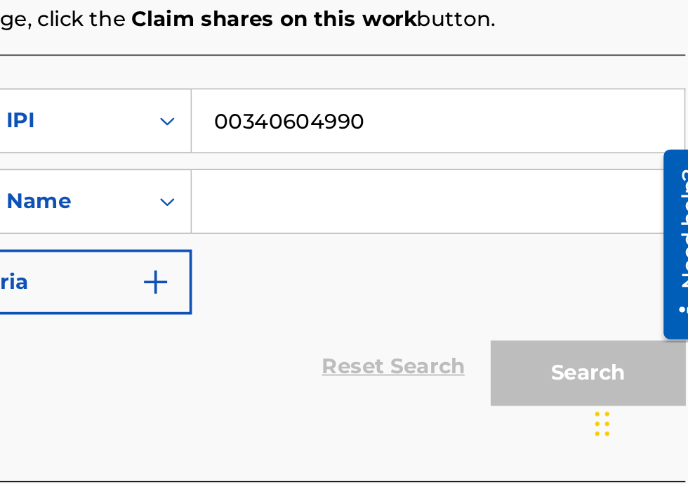
click at [461, 326] on input "Search Form" at bounding box center [538, 332] width 266 height 34
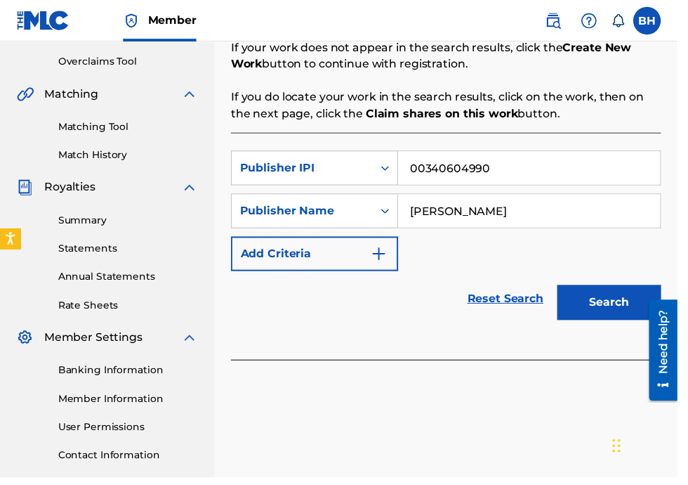
scroll to position [281, 0]
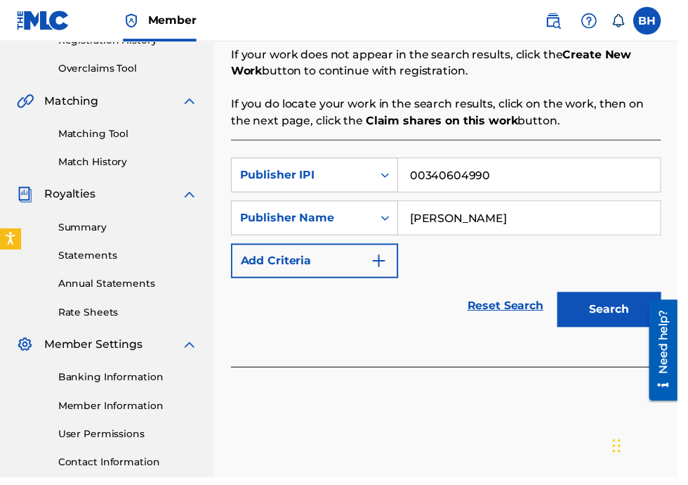
type input "[PERSON_NAME]"
click at [632, 318] on button "Search" at bounding box center [618, 313] width 105 height 35
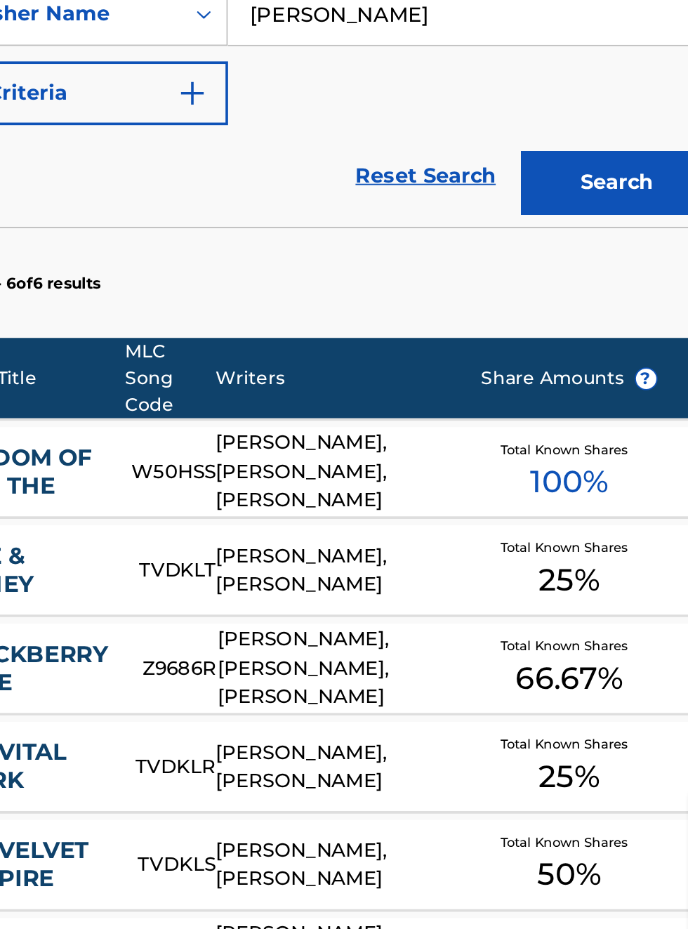
scroll to position [0, 0]
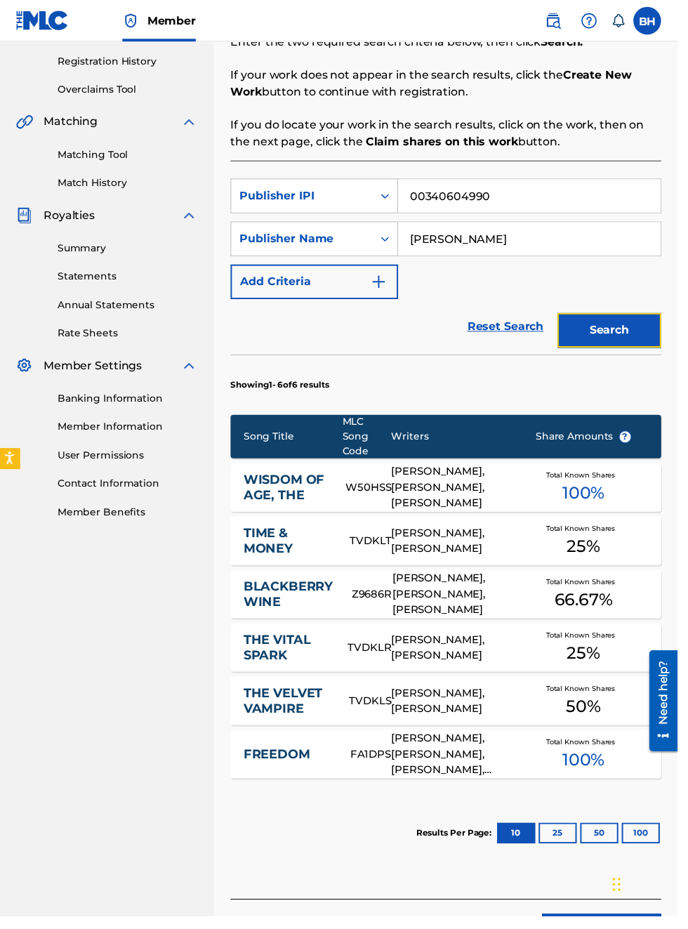
click at [623, 332] on button "Search" at bounding box center [618, 334] width 105 height 35
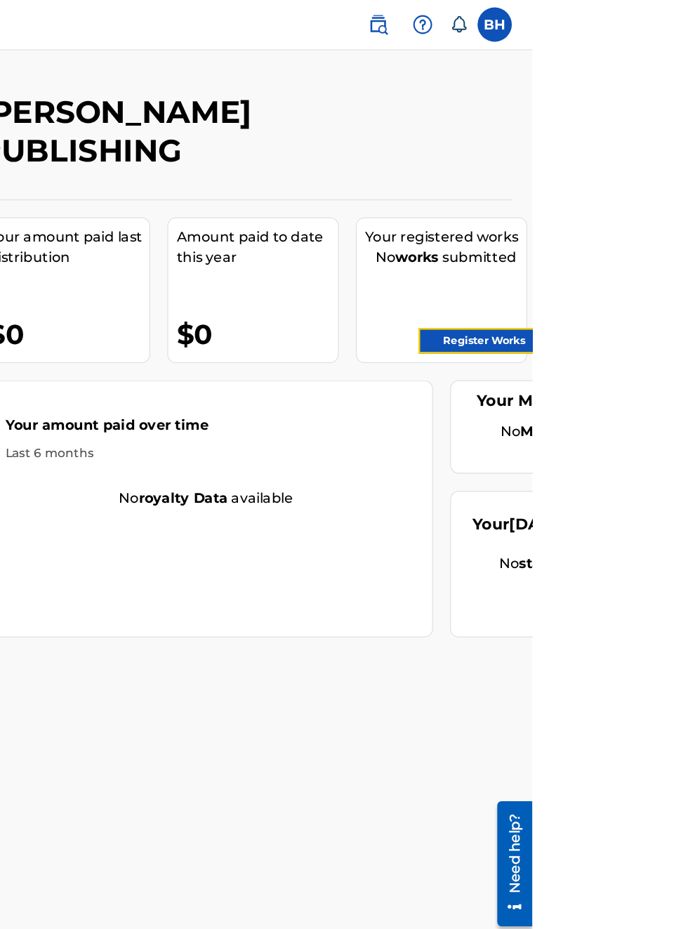
click at [655, 284] on link "Register Works" at bounding box center [649, 280] width 108 height 21
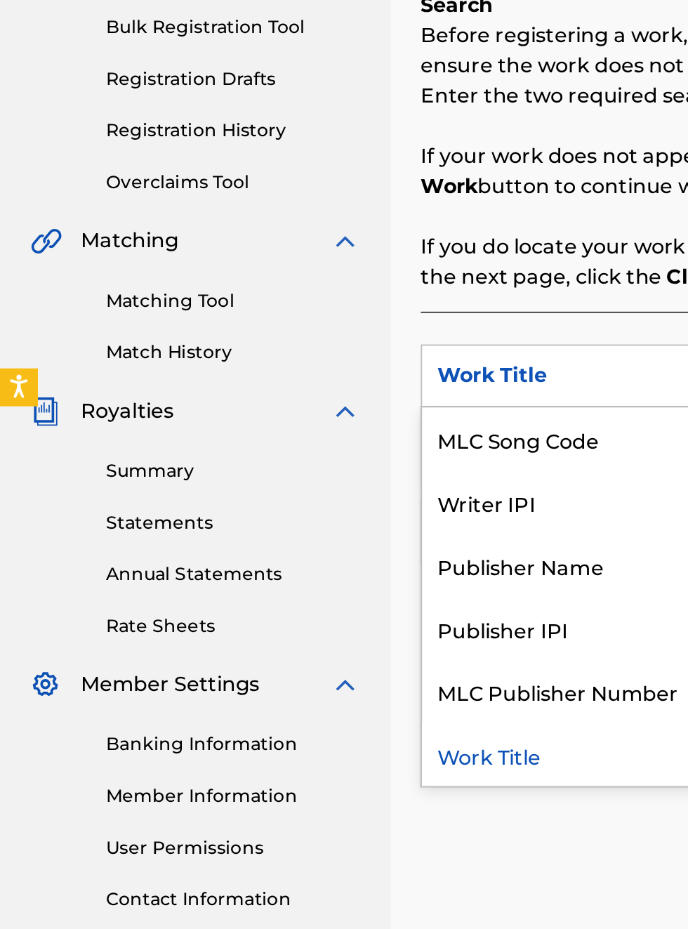
scroll to position [251, 0]
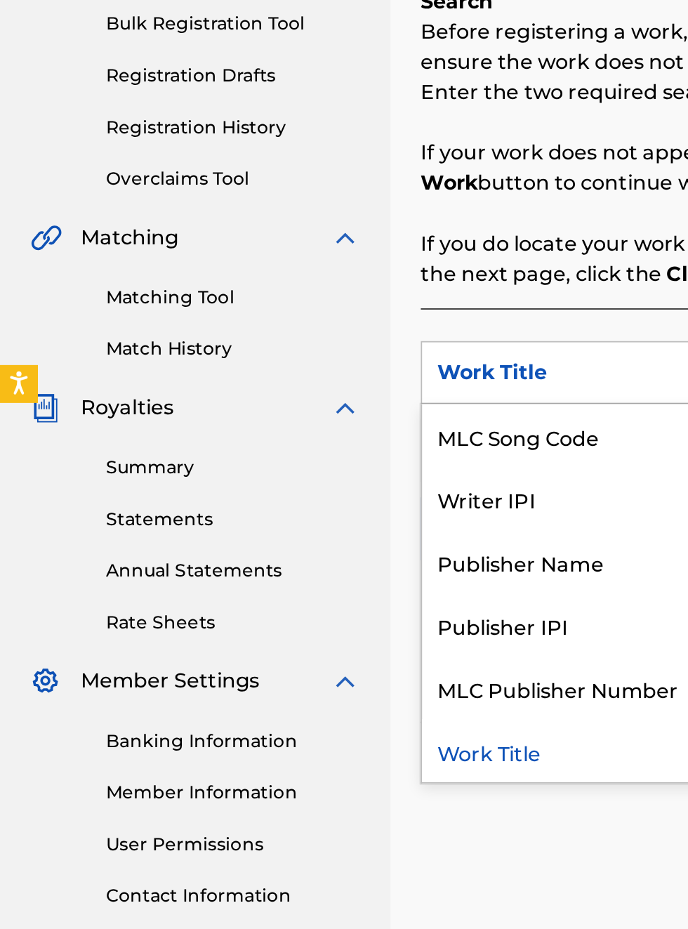
click at [303, 601] on div "Publisher IPI" at bounding box center [319, 599] width 169 height 35
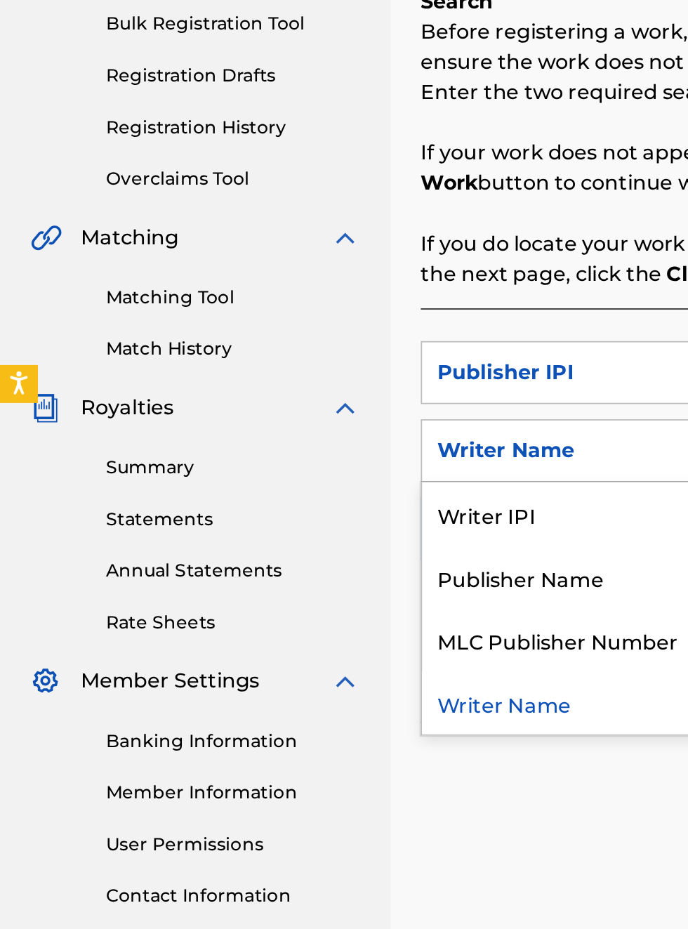
click at [329, 576] on div "Publisher Name" at bounding box center [319, 572] width 169 height 35
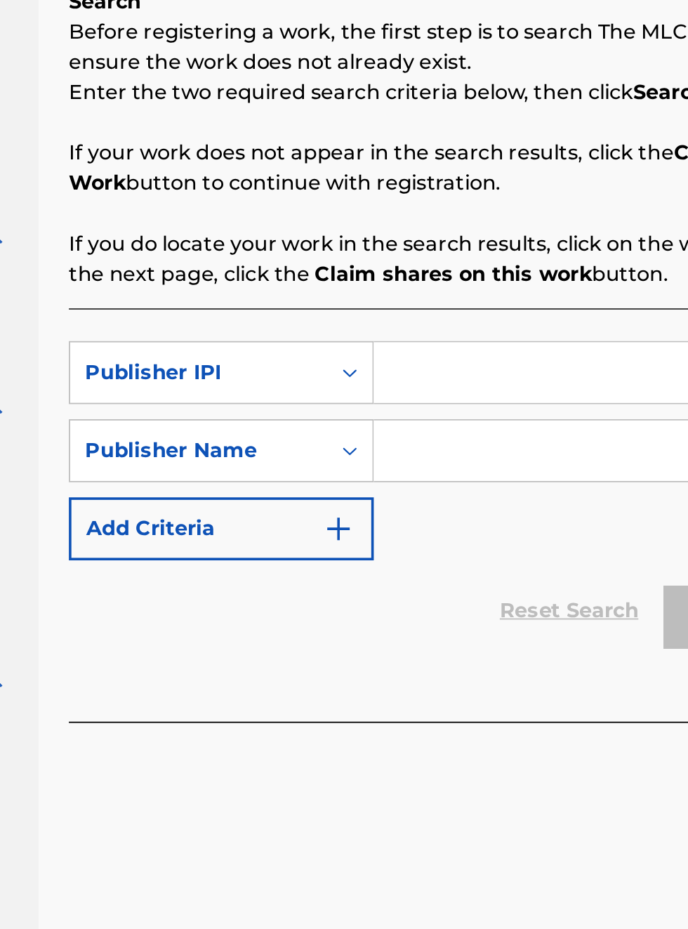
scroll to position [254, 196]
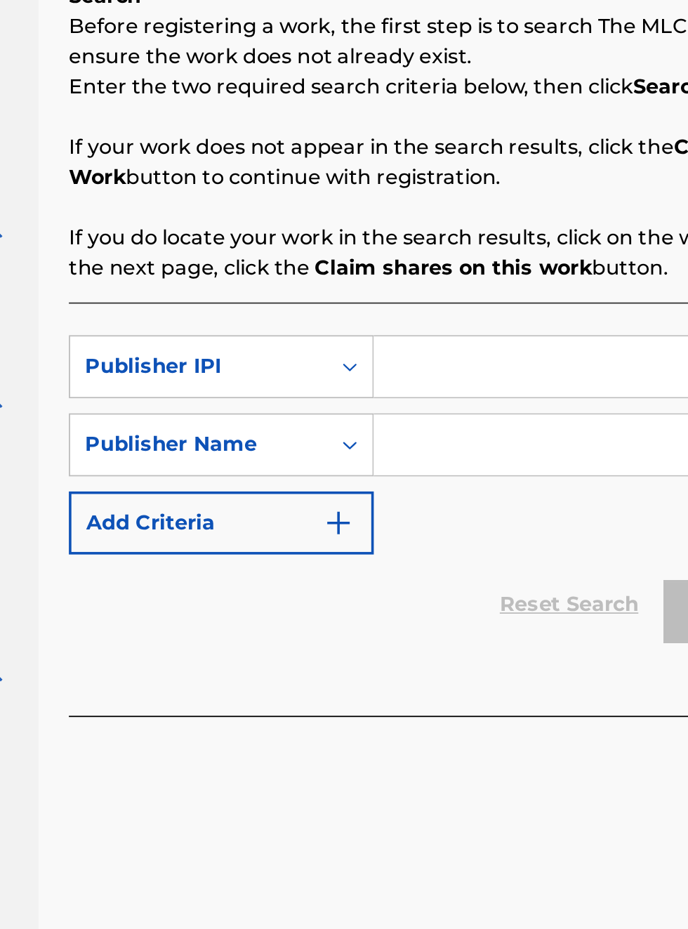
click at [459, 454] on input "Search Form" at bounding box center [538, 459] width 266 height 34
type input "00340604990"
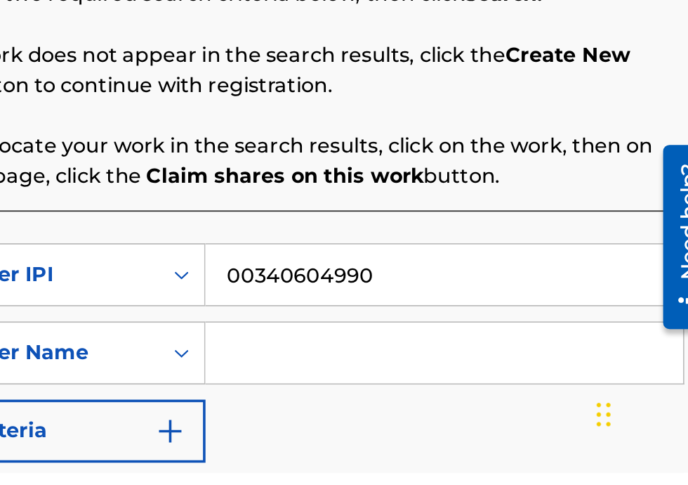
scroll to position [126, 0]
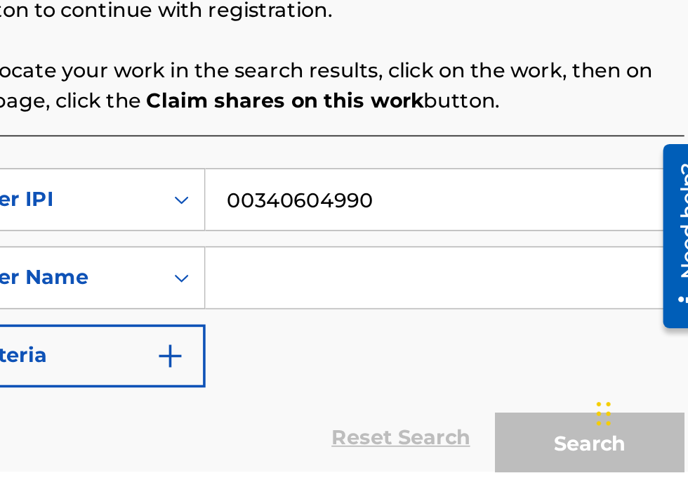
click at [473, 378] on input "Search Form" at bounding box center [538, 377] width 266 height 34
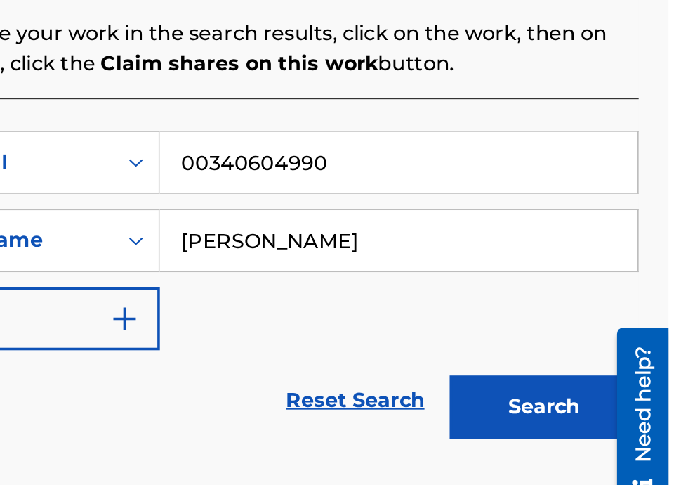
scroll to position [119, 315]
type input "[PERSON_NAME]"
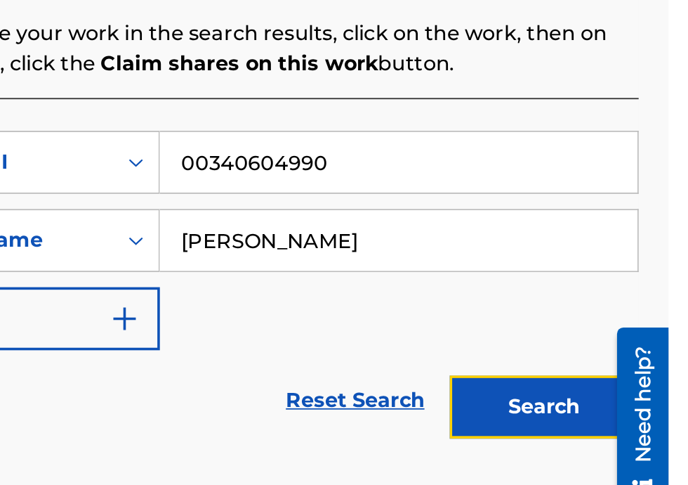
click at [635, 339] on button "Search" at bounding box center [618, 346] width 105 height 35
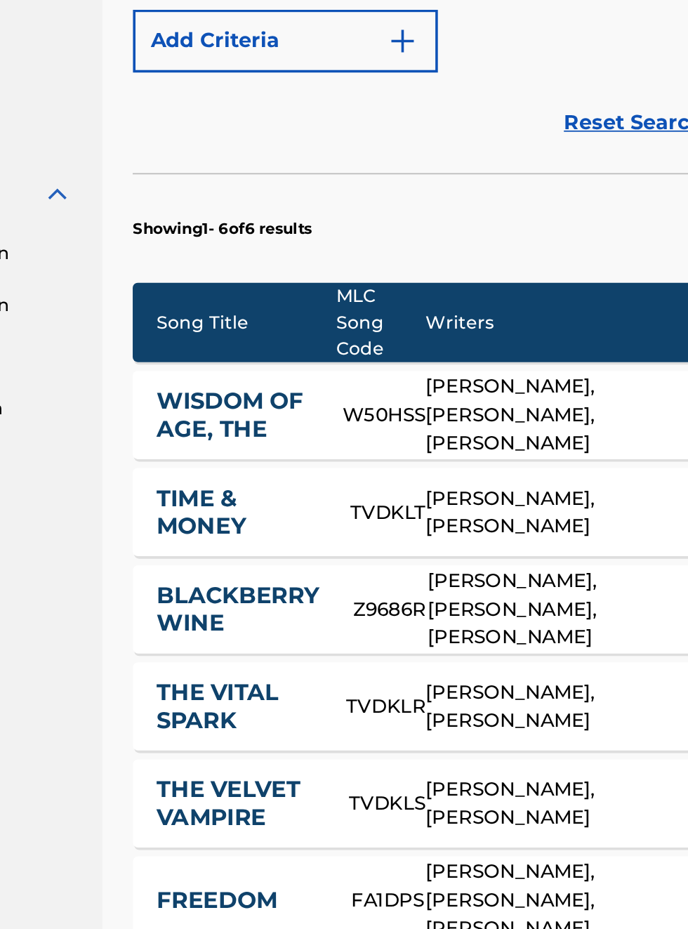
scroll to position [0, 0]
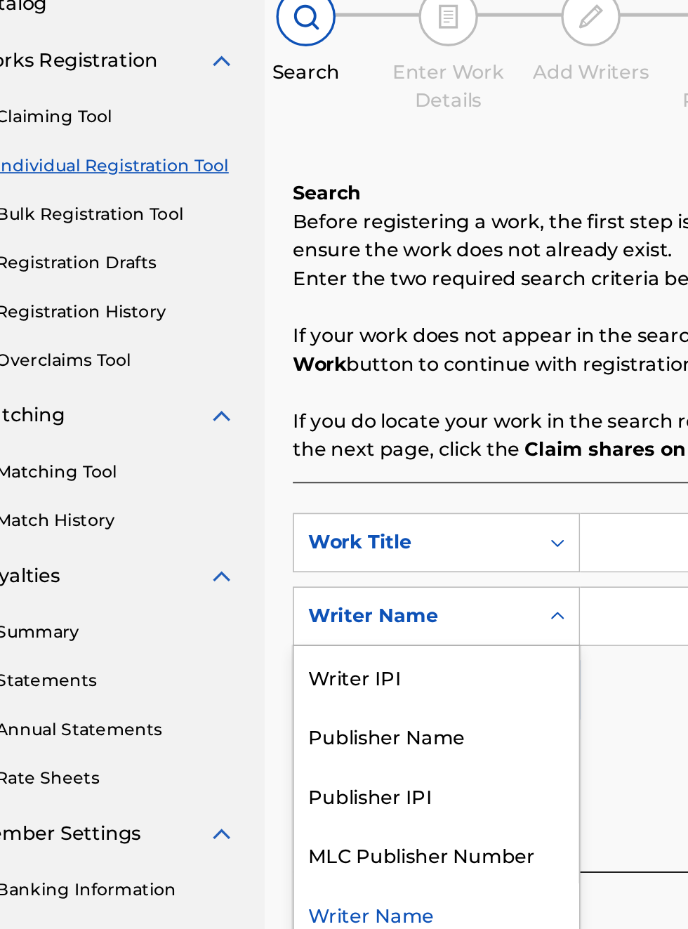
scroll to position [138, 61]
click at [308, 600] on div "Publisher IPI" at bounding box center [319, 607] width 169 height 35
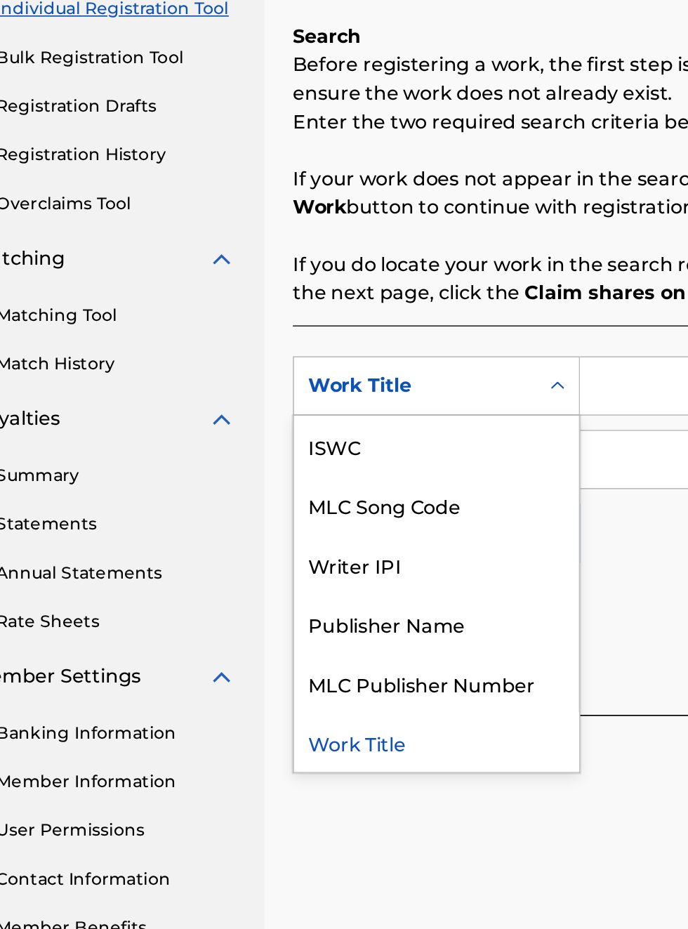
scroll to position [230, 61]
click at [329, 594] on div "Publisher Name" at bounding box center [319, 599] width 169 height 35
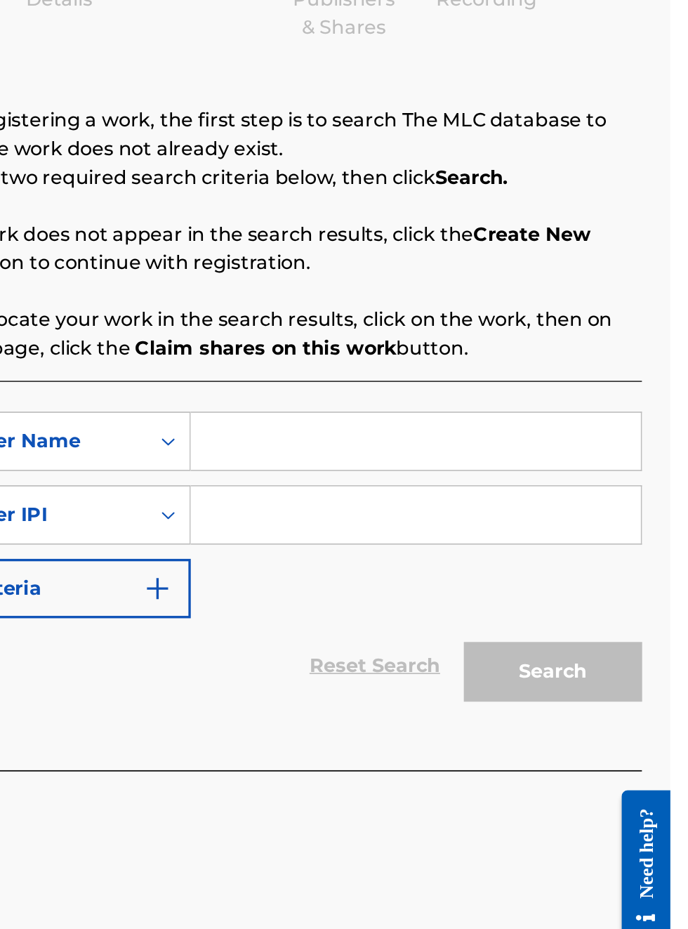
scroll to position [12, 0]
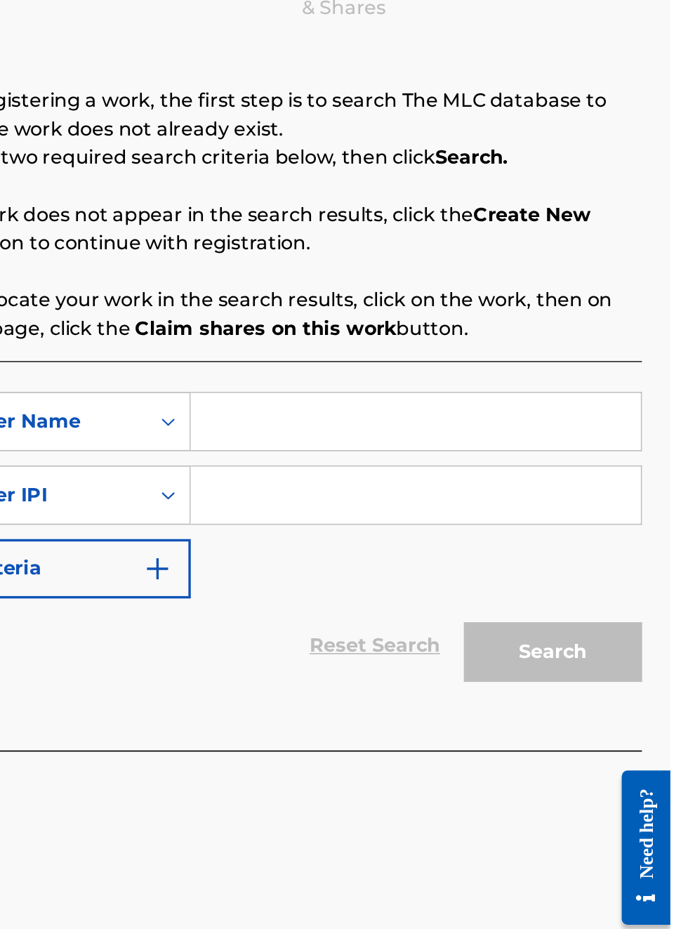
click at [684, 596] on div "Register Work Search Enter Work Details Add Writers Add Publishers & Shares Add…" at bounding box center [453, 469] width 471 height 785
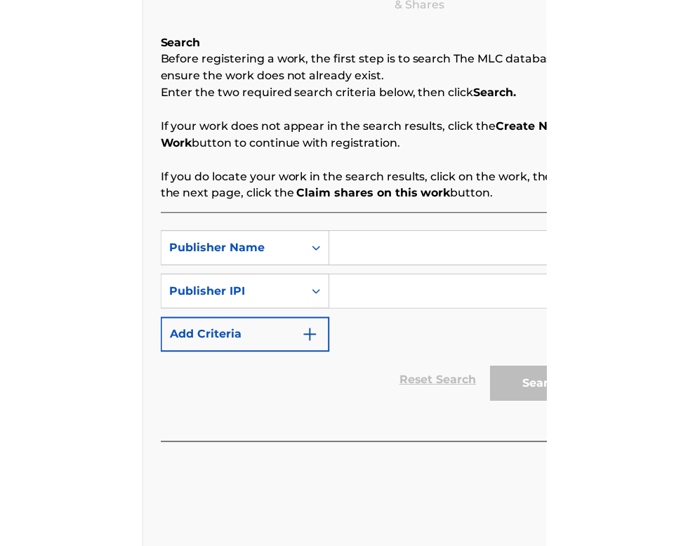
scroll to position [209, 216]
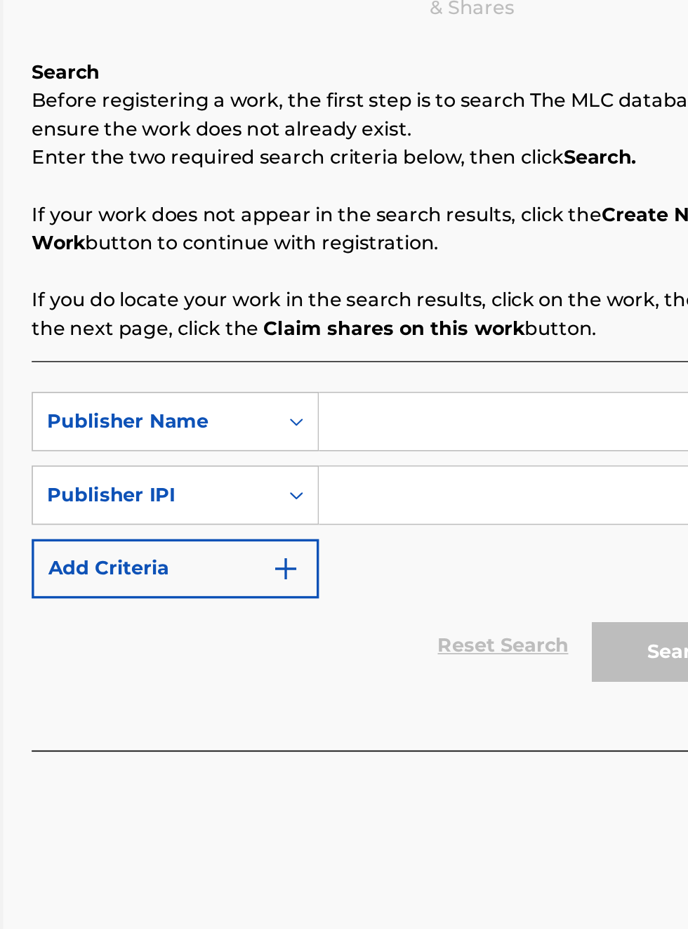
click at [439, 445] on input "Search Form" at bounding box center [538, 459] width 266 height 34
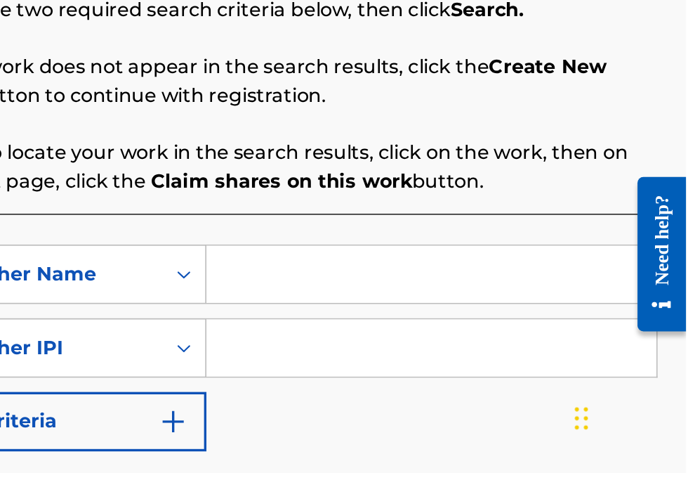
scroll to position [205, 282]
type input "[PERSON_NAME]"
click at [451, 409] on input "Search Form" at bounding box center [538, 411] width 266 height 34
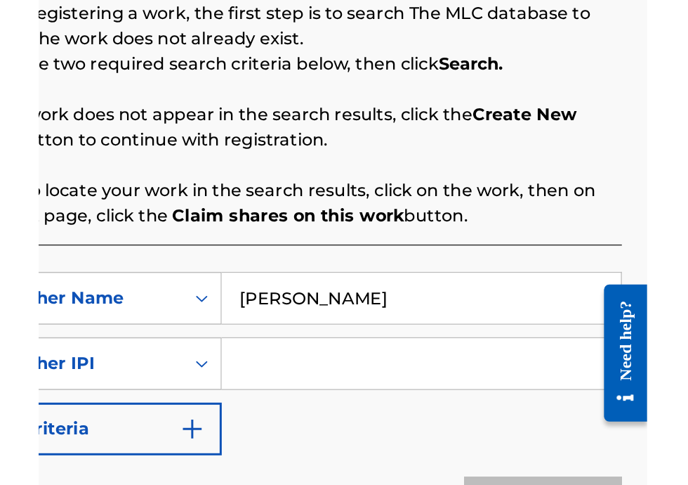
scroll to position [169, 282]
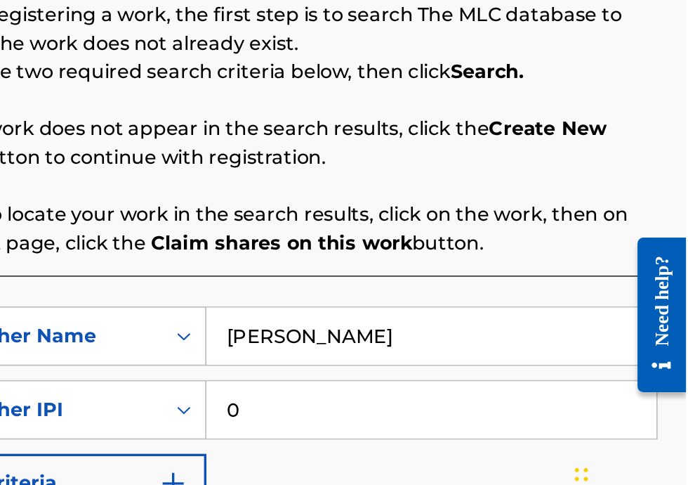
type input "00340604990"
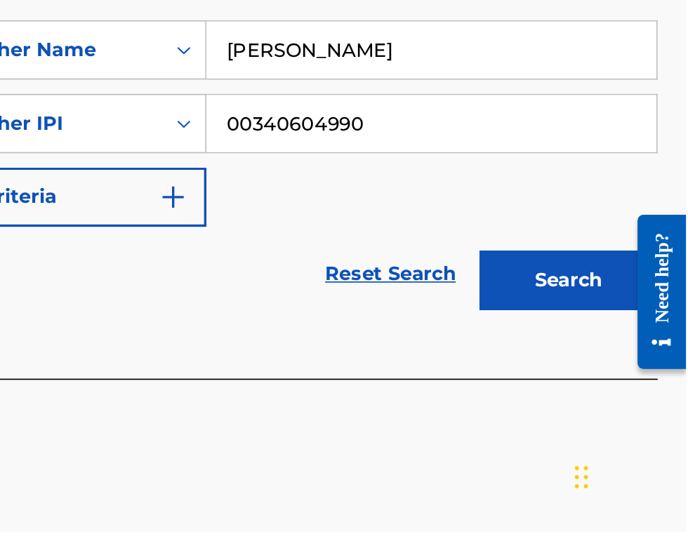
scroll to position [198, 0]
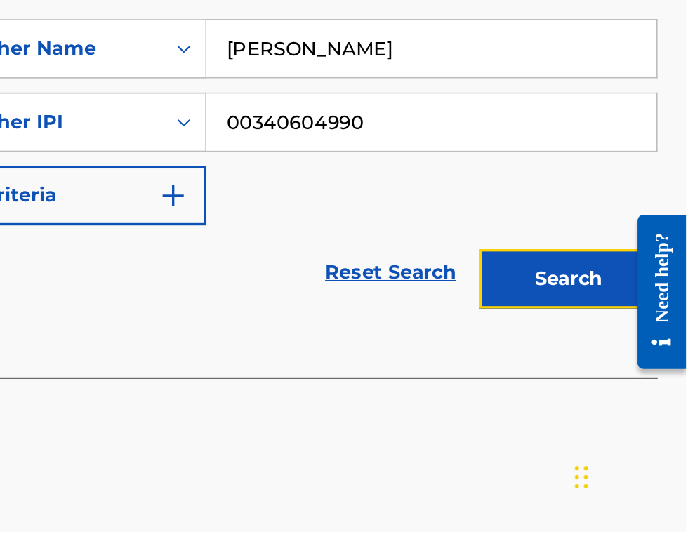
click at [627, 399] on button "Search" at bounding box center [618, 396] width 105 height 35
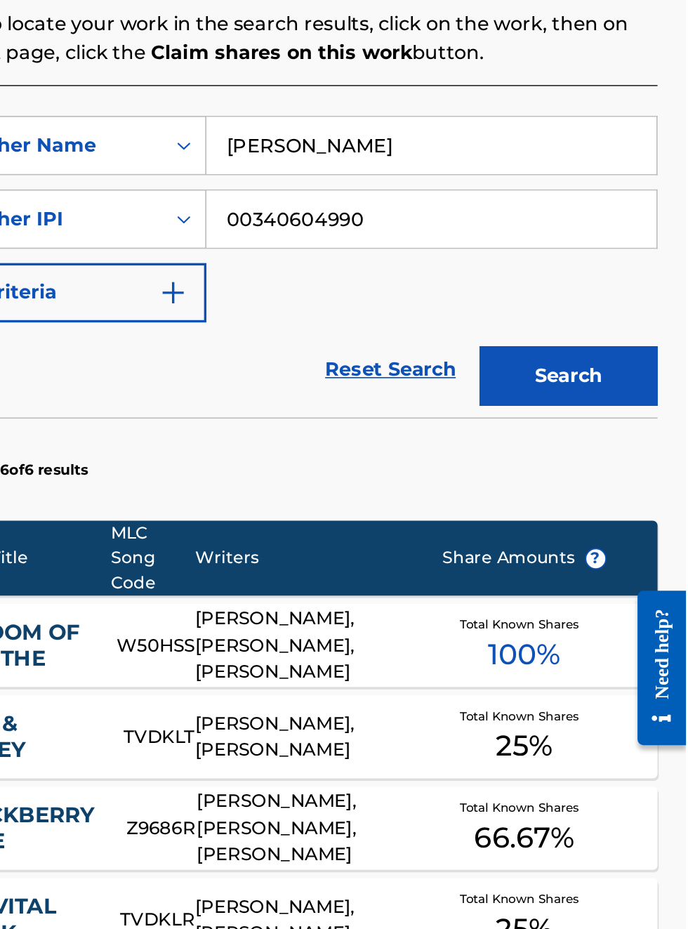
scroll to position [0, 0]
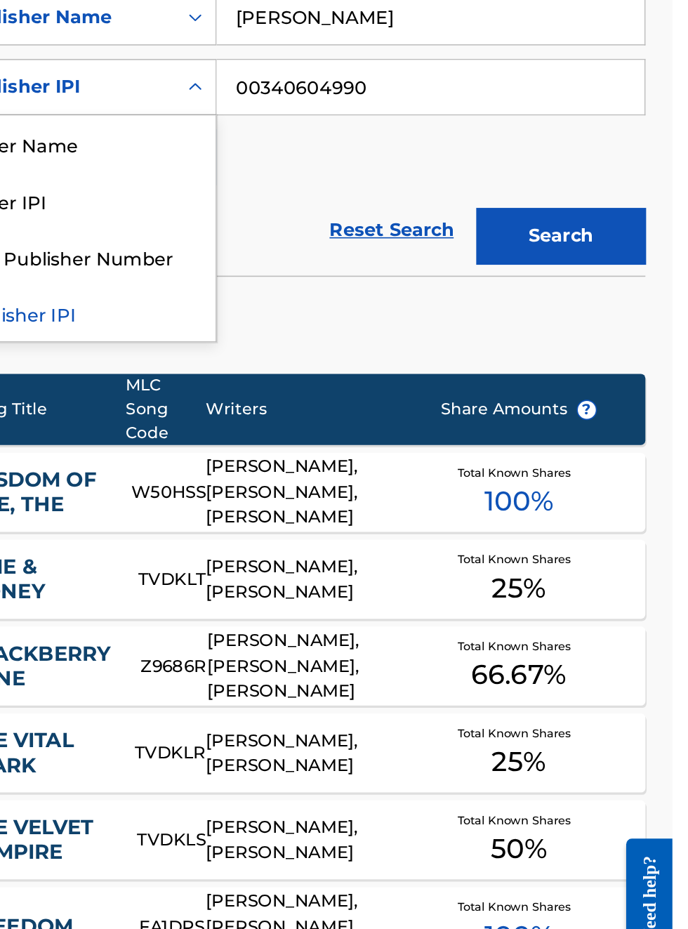
click at [360, 301] on div "MLC Publisher Number" at bounding box center [319, 302] width 169 height 35
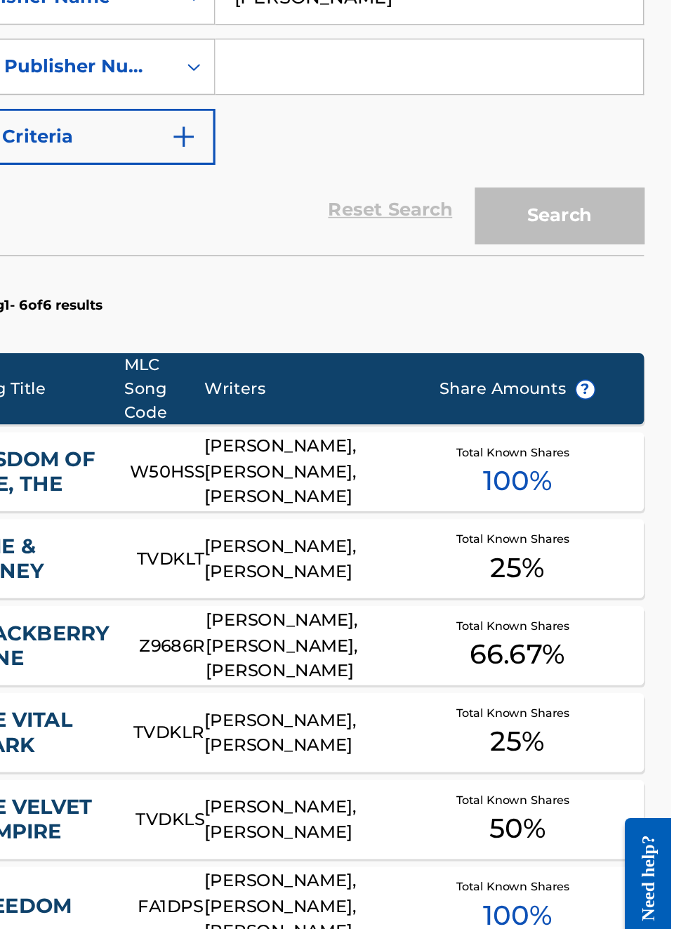
click at [654, 296] on div "Search" at bounding box center [615, 286] width 112 height 56
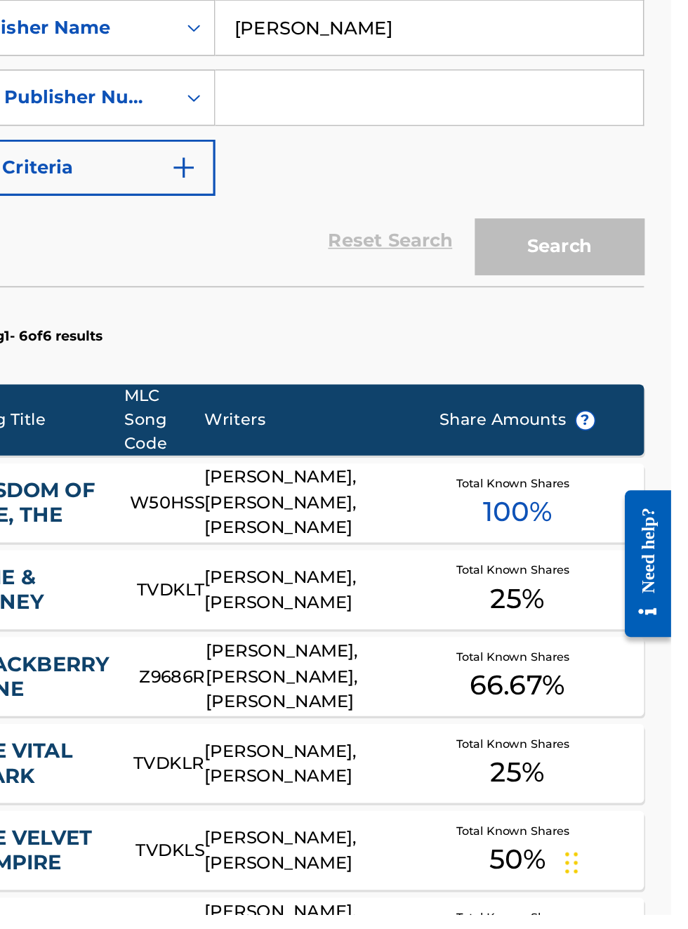
click at [639, 522] on div "Search" at bounding box center [615, 510] width 112 height 56
click at [624, 518] on div "Search" at bounding box center [615, 510] width 112 height 56
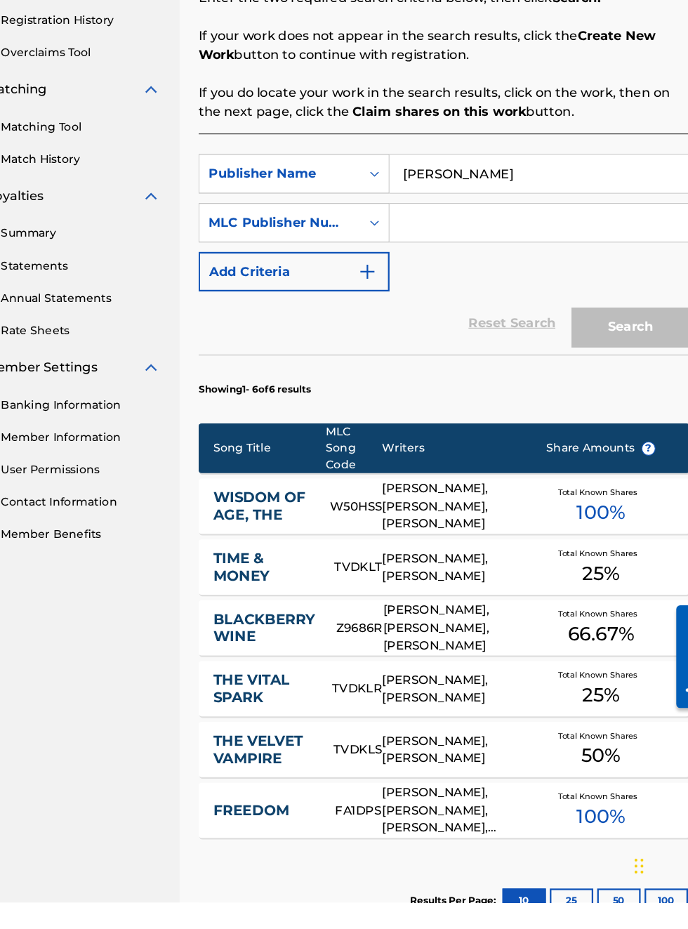
click at [65, 420] on link "Rate Sheets" at bounding box center [130, 420] width 142 height 15
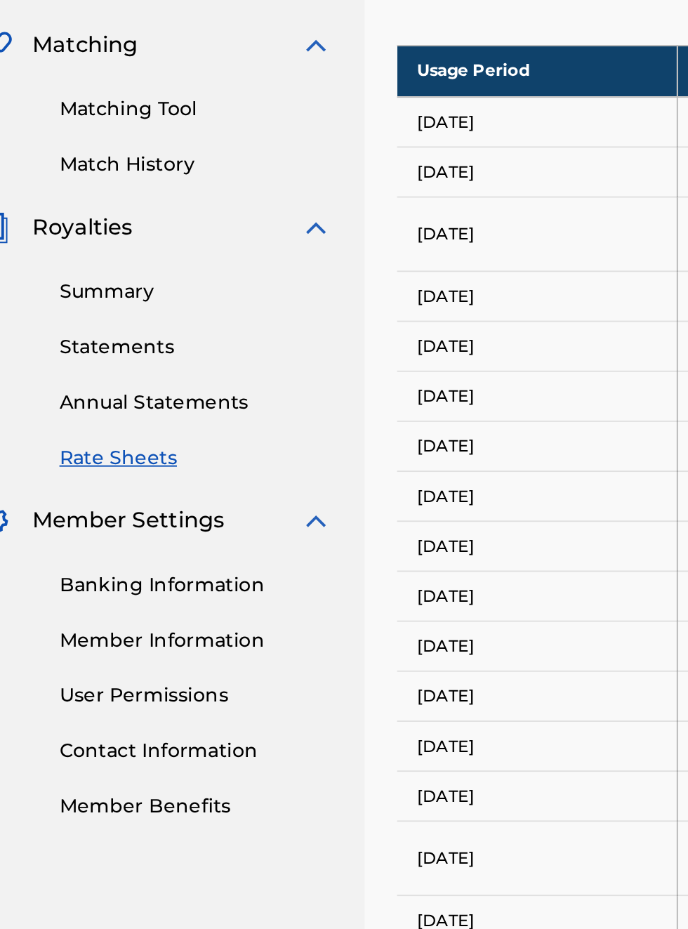
click at [152, 669] on link "Banking Information" at bounding box center [130, 664] width 142 height 15
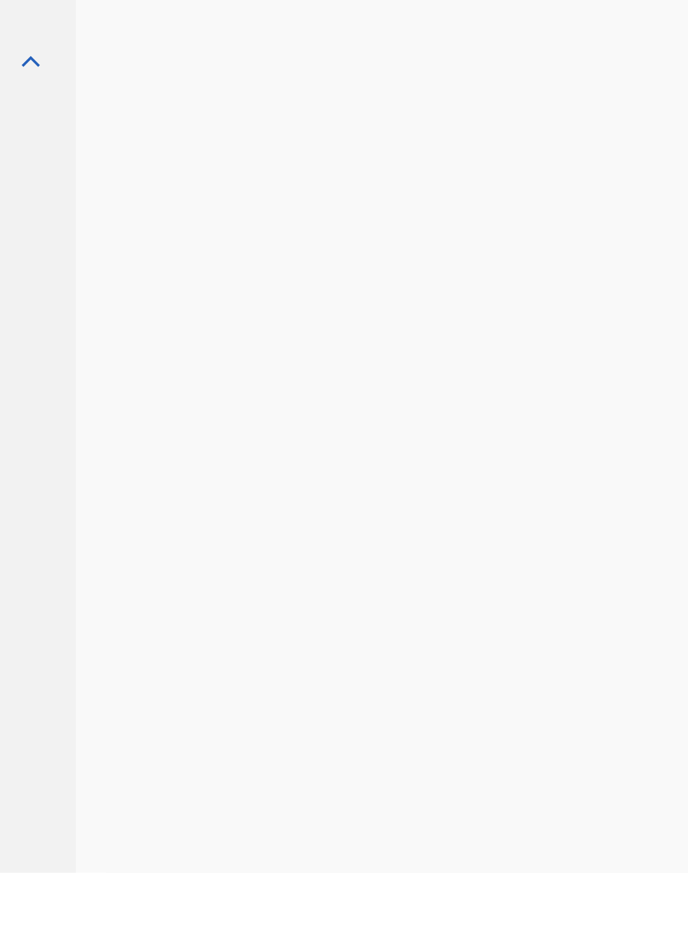
scroll to position [162, 0]
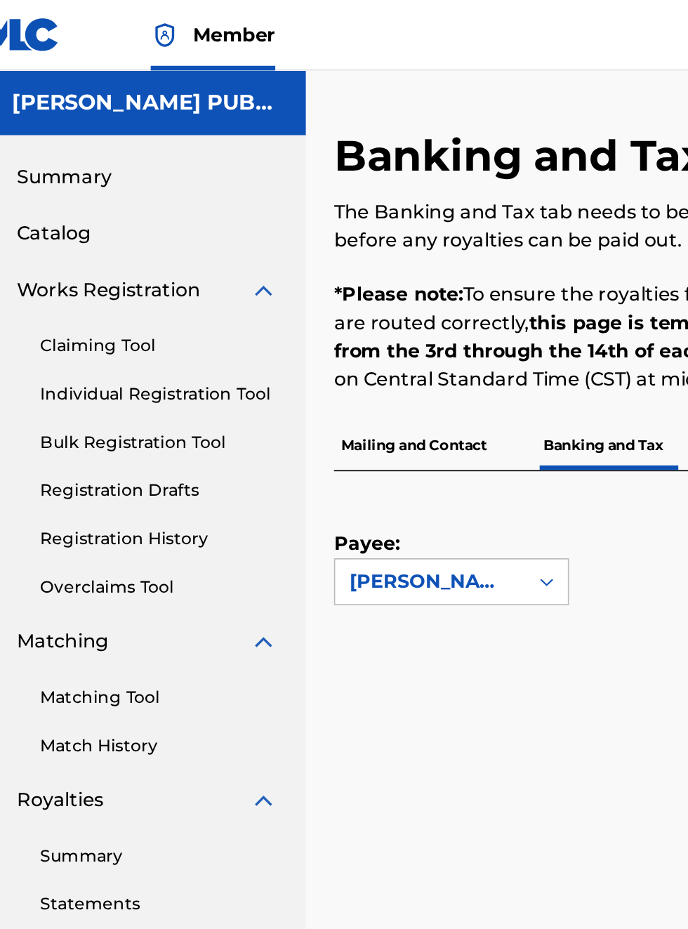
click at [100, 112] on span "Summary" at bounding box center [73, 106] width 57 height 17
